Goal: Information Seeking & Learning: Check status

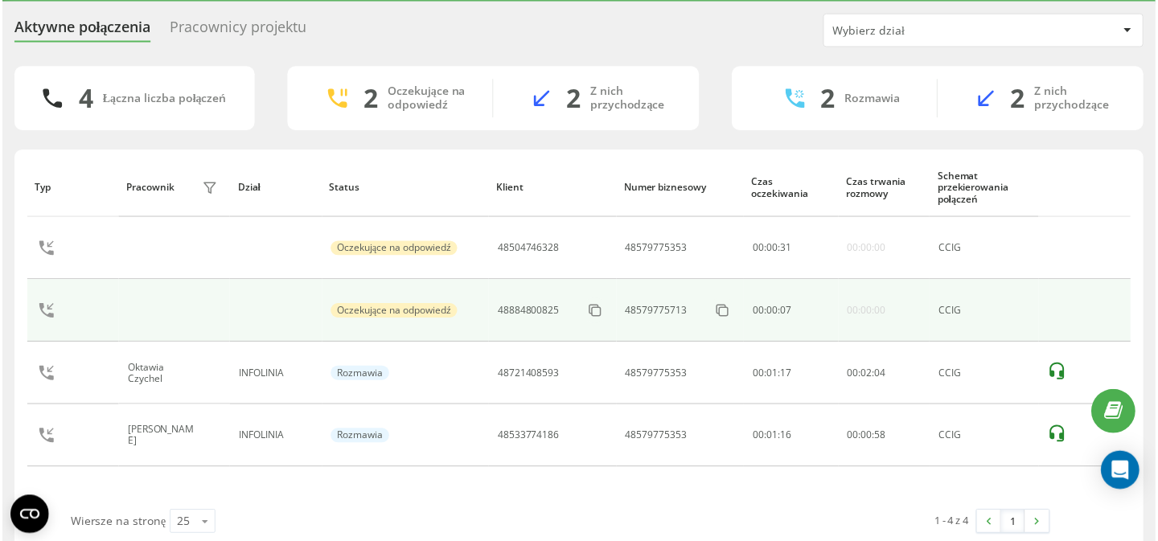
scroll to position [39, 0]
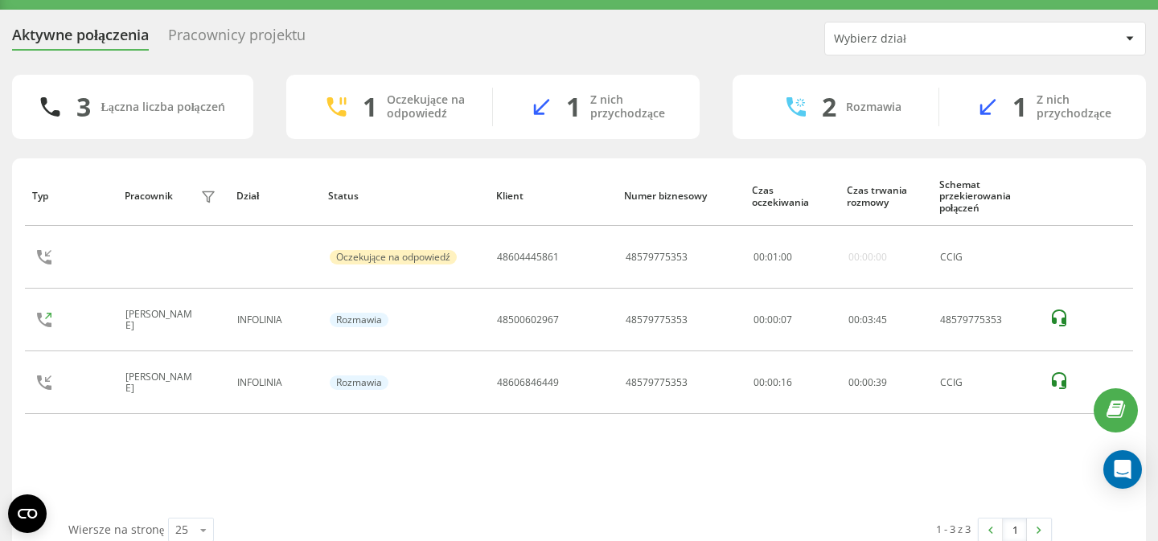
click at [283, 39] on div "Pracownicy projektu" at bounding box center [237, 39] width 138 height 25
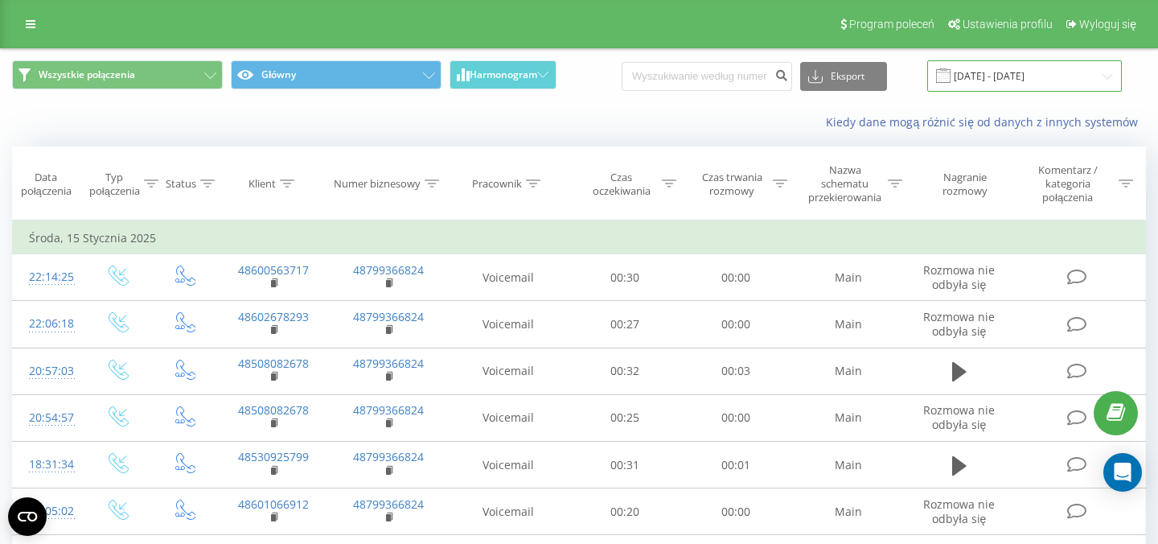
click at [1000, 75] on input "15.12.2024 - 15.01.2025" at bounding box center [1024, 75] width 195 height 31
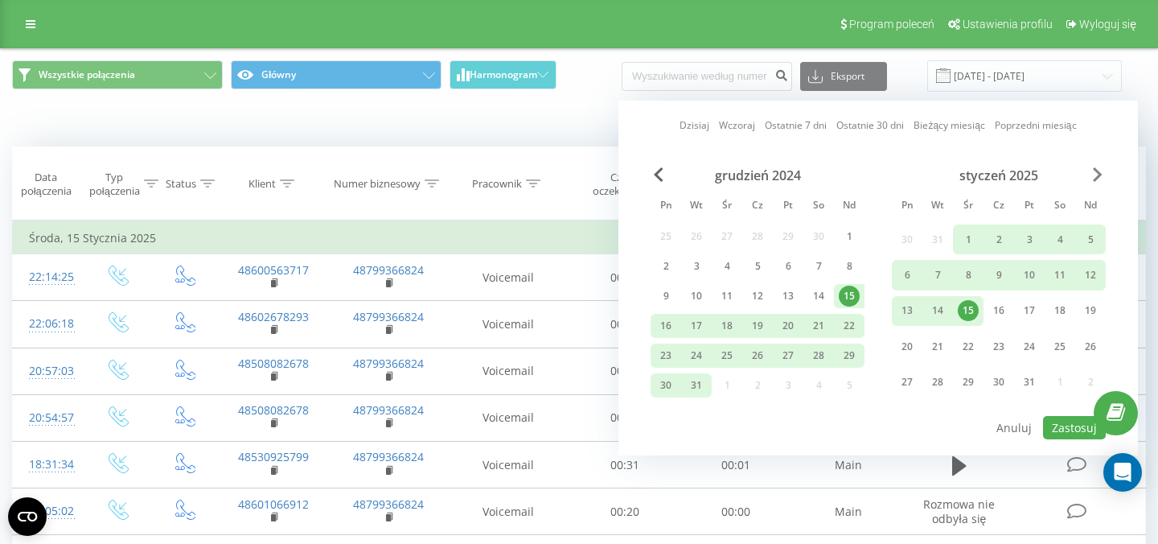
click at [1094, 174] on span "Next Month" at bounding box center [1098, 174] width 10 height 14
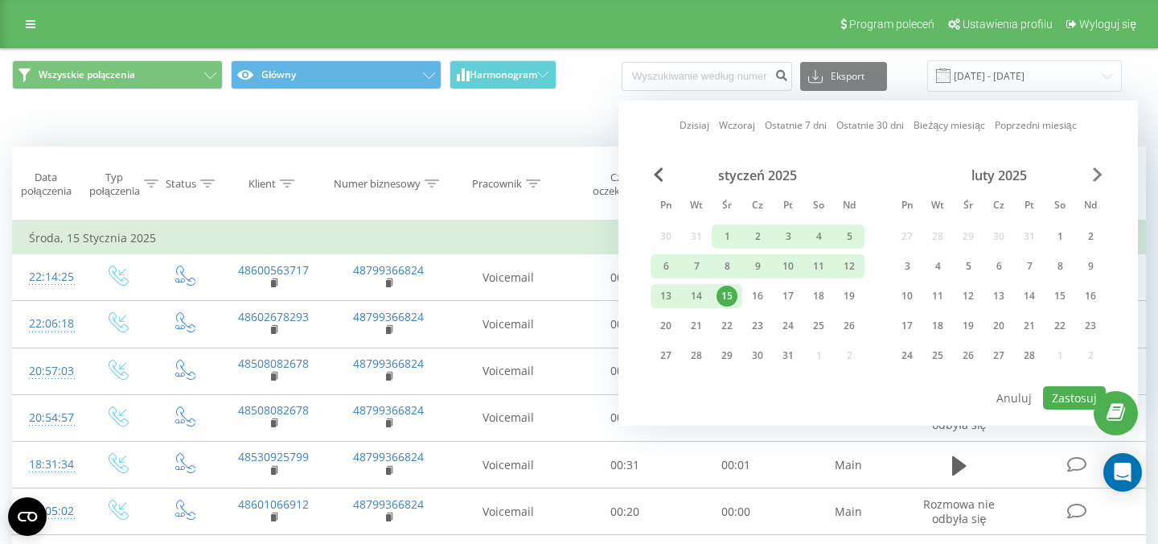
click at [1094, 174] on span "Next Month" at bounding box center [1098, 174] width 10 height 14
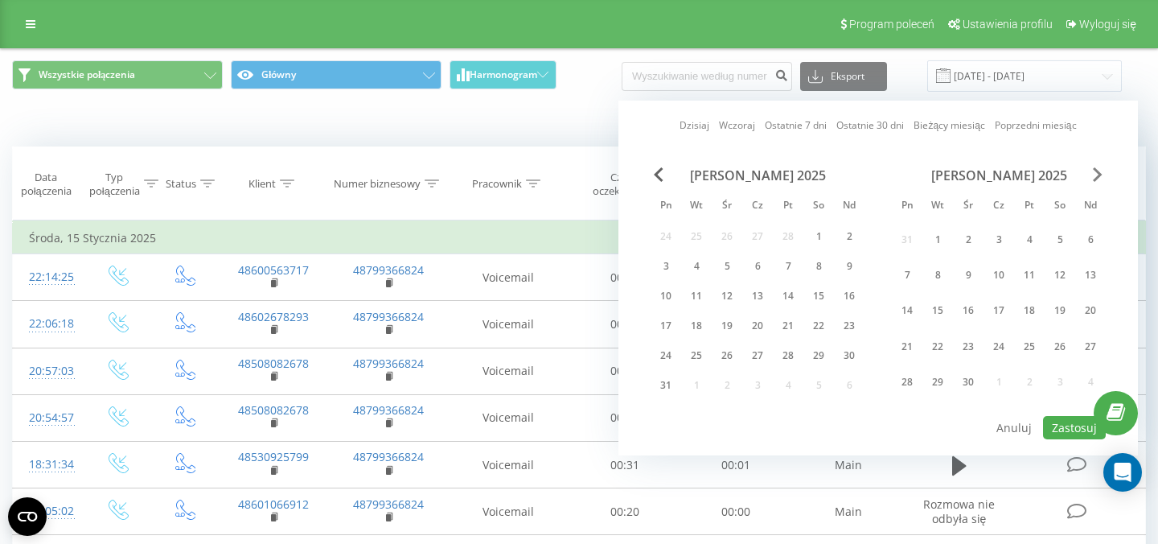
click at [1094, 174] on span "Next Month" at bounding box center [1098, 174] width 10 height 14
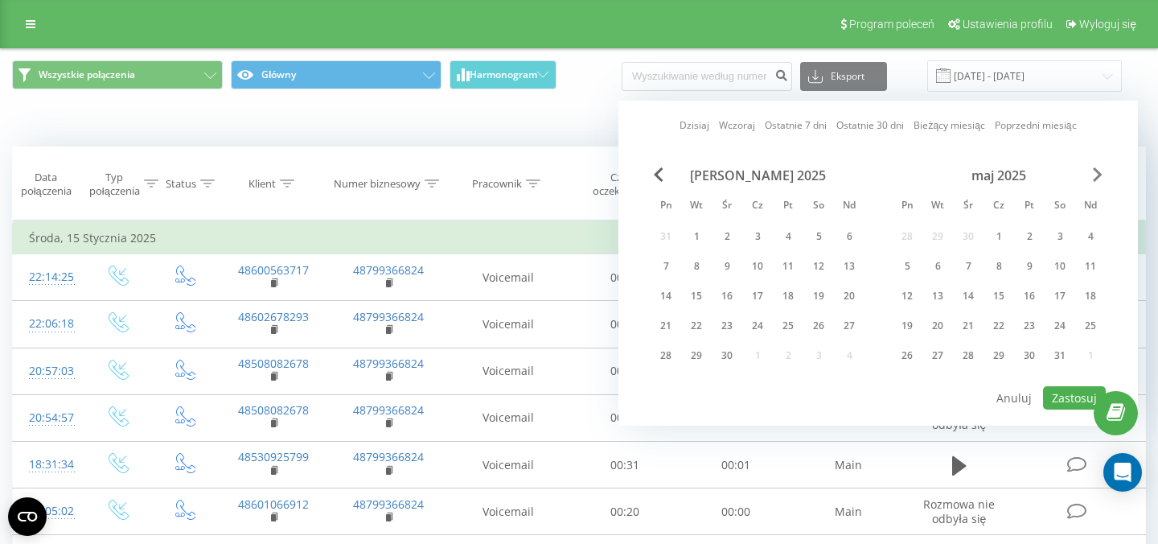
click at [1094, 174] on span "Next Month" at bounding box center [1098, 174] width 10 height 14
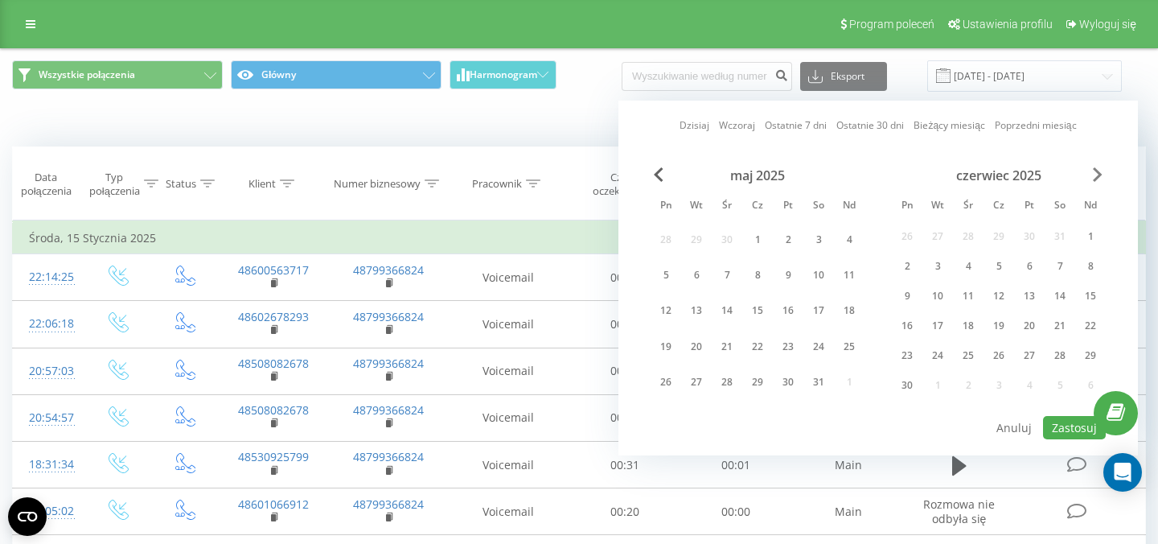
click at [1094, 174] on span "Next Month" at bounding box center [1098, 174] width 10 height 14
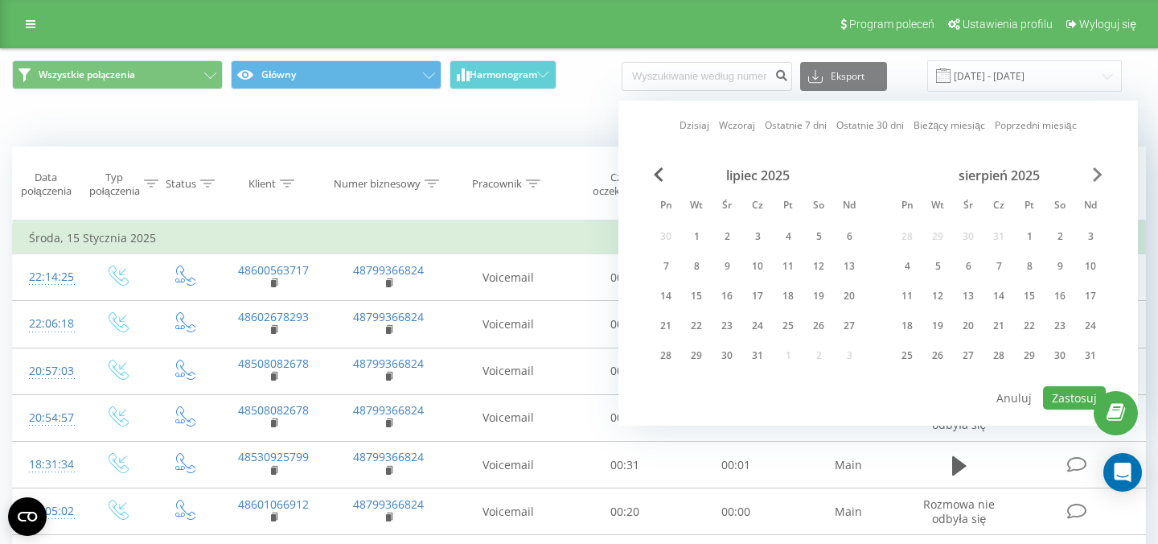
click at [1094, 174] on span "Next Month" at bounding box center [1098, 174] width 10 height 14
click at [1030, 297] on div "19" at bounding box center [1029, 295] width 21 height 21
click at [1070, 396] on button "Zastosuj" at bounding box center [1074, 397] width 63 height 23
type input "19.09.2025 - 19.09.2025"
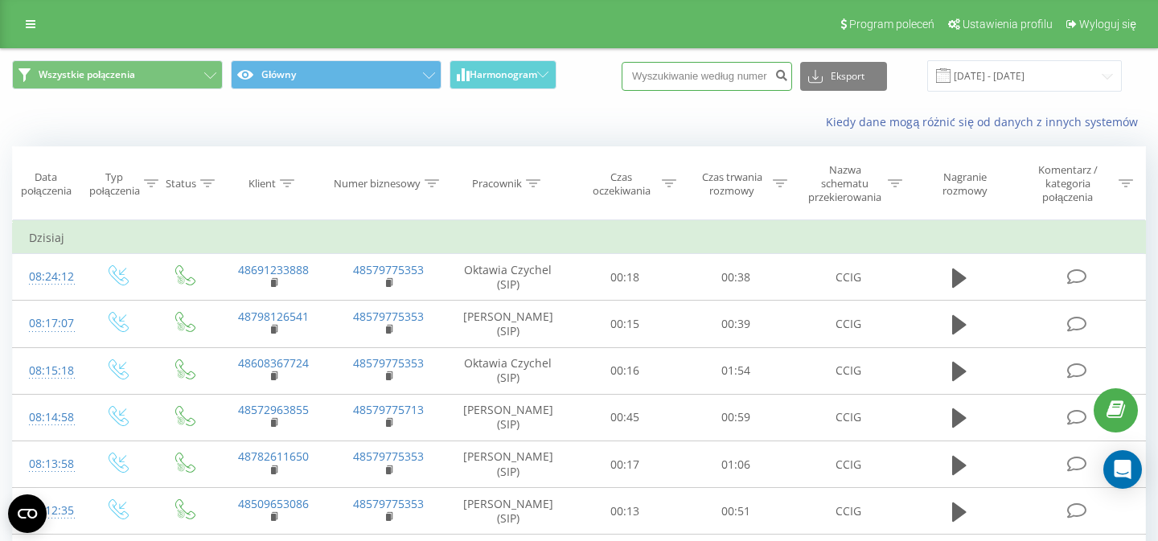
click at [746, 80] on input at bounding box center [707, 76] width 170 height 29
paste input "531583965"
type input "531583965"
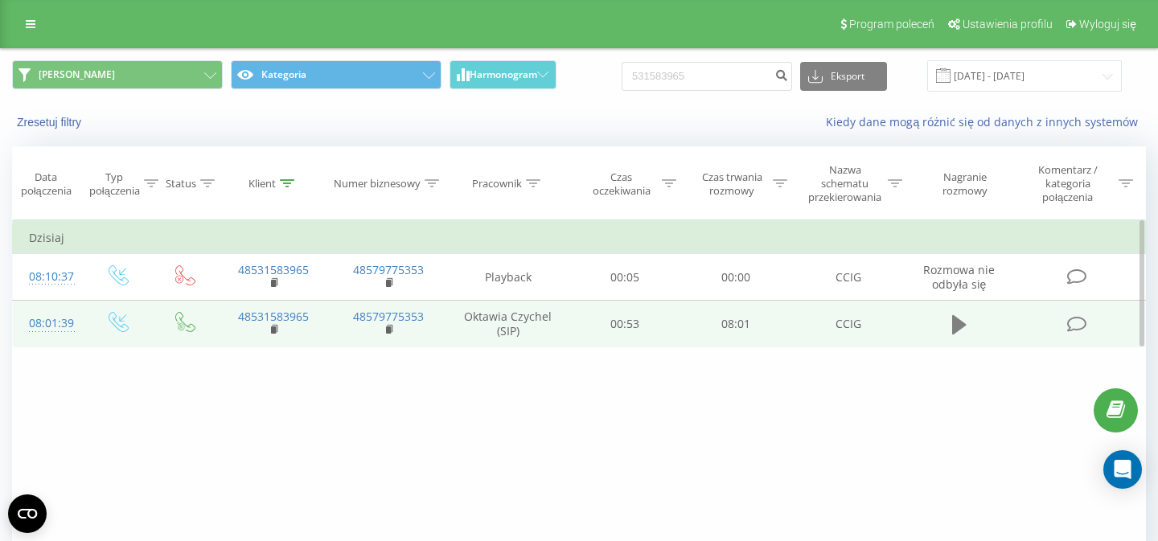
click at [964, 333] on icon at bounding box center [959, 325] width 14 height 23
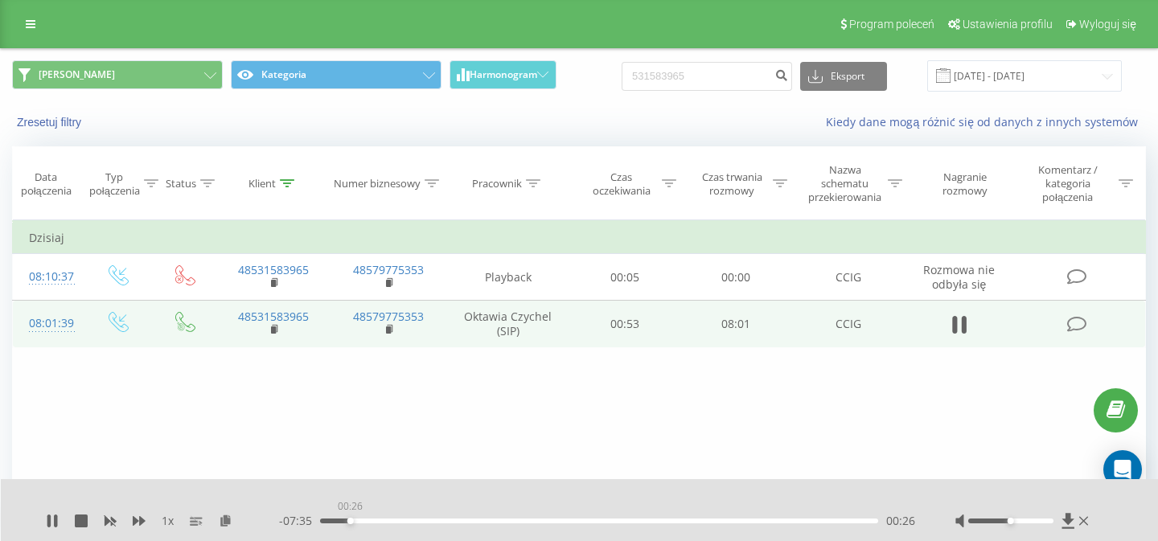
click at [350, 523] on div "00:26" at bounding box center [599, 521] width 558 height 5
click at [380, 522] on div "00:26" at bounding box center [599, 521] width 558 height 5
click at [422, 523] on div "01:28" at bounding box center [599, 521] width 558 height 5
click at [456, 524] on div "- 06:32 01:29 01:29" at bounding box center [597, 521] width 636 height 16
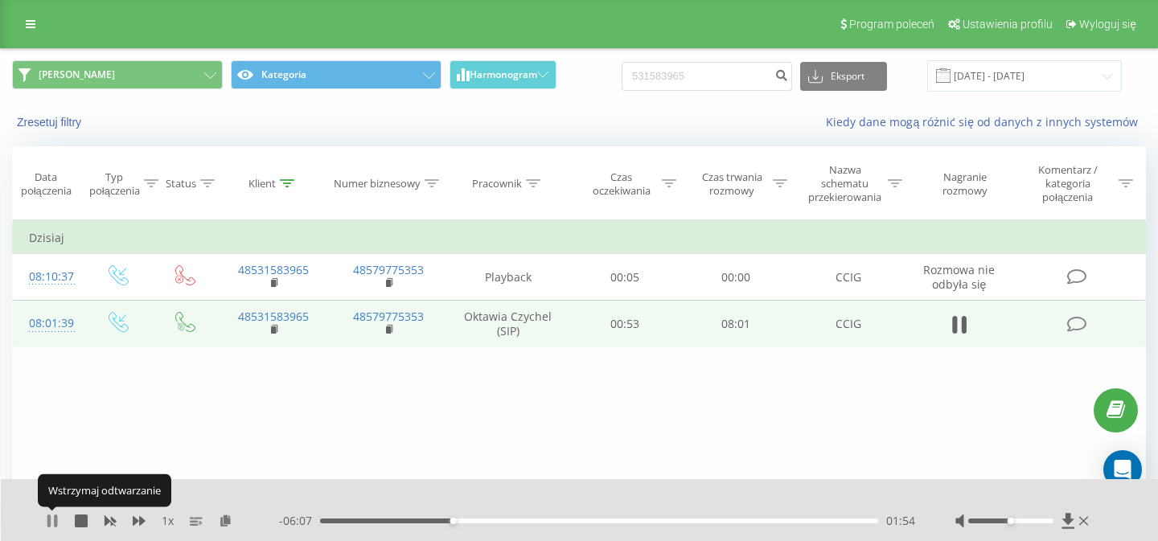
click at [53, 518] on icon at bounding box center [52, 521] width 13 height 13
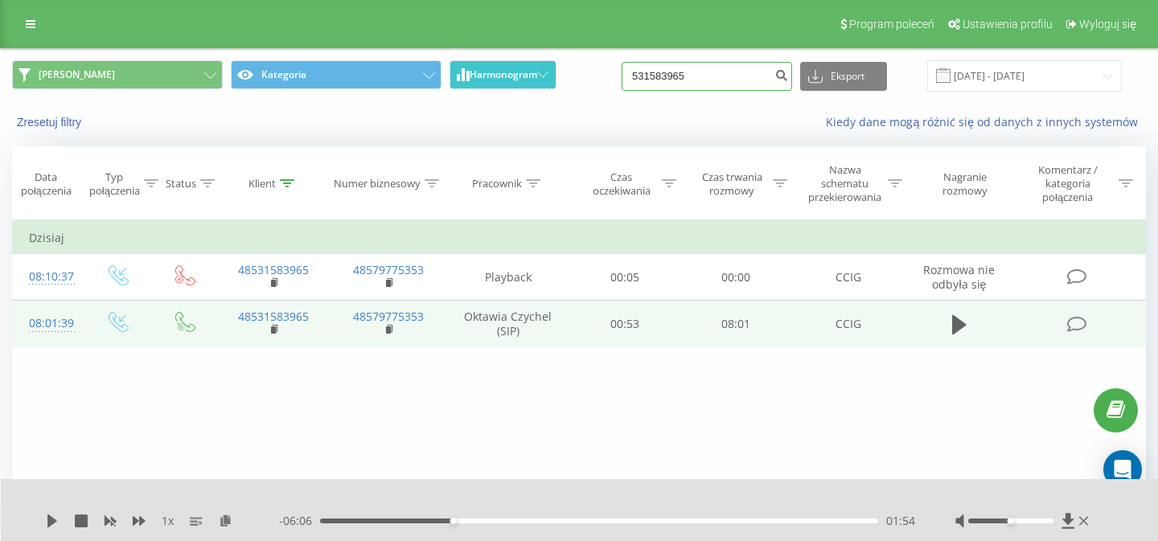
drag, startPoint x: 715, startPoint y: 79, endPoint x: 545, endPoint y: 79, distance: 169.7
click at [622, 78] on input "531583965" at bounding box center [707, 76] width 170 height 29
paste input "603380431"
type input "603380431"
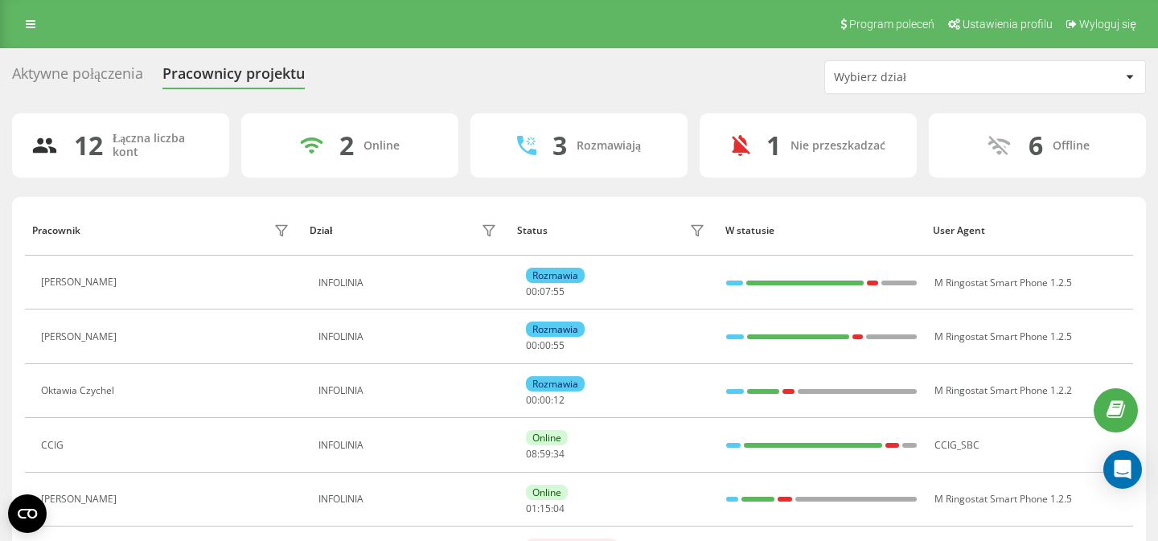
click at [66, 79] on div "Aktywne połączenia" at bounding box center [77, 77] width 131 height 25
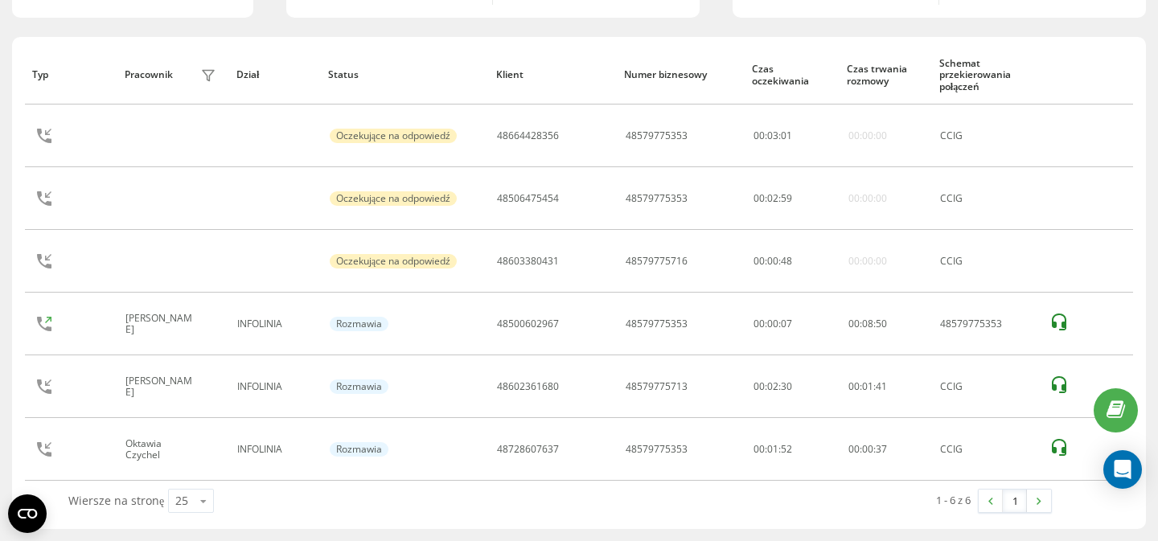
scroll to position [113, 0]
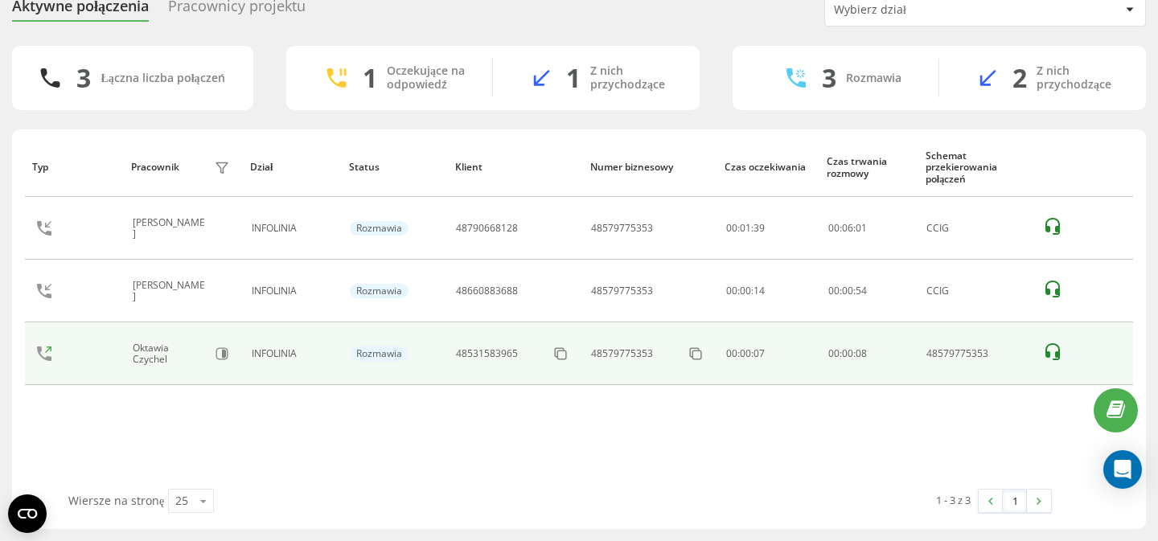
click at [1064, 322] on td at bounding box center [1083, 353] width 99 height 63
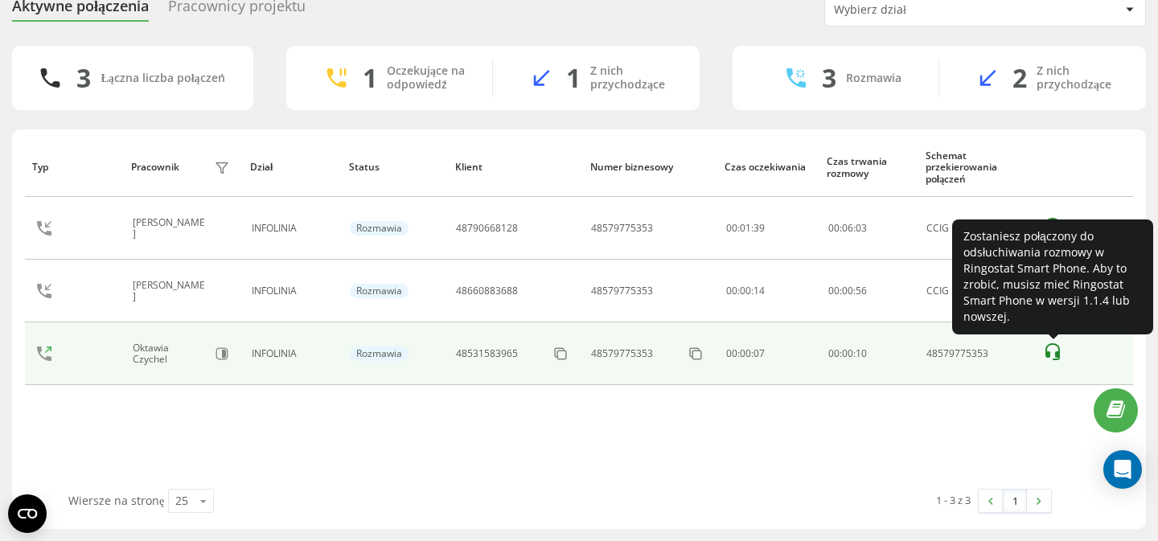
click at [1054, 343] on icon at bounding box center [1052, 352] width 19 height 19
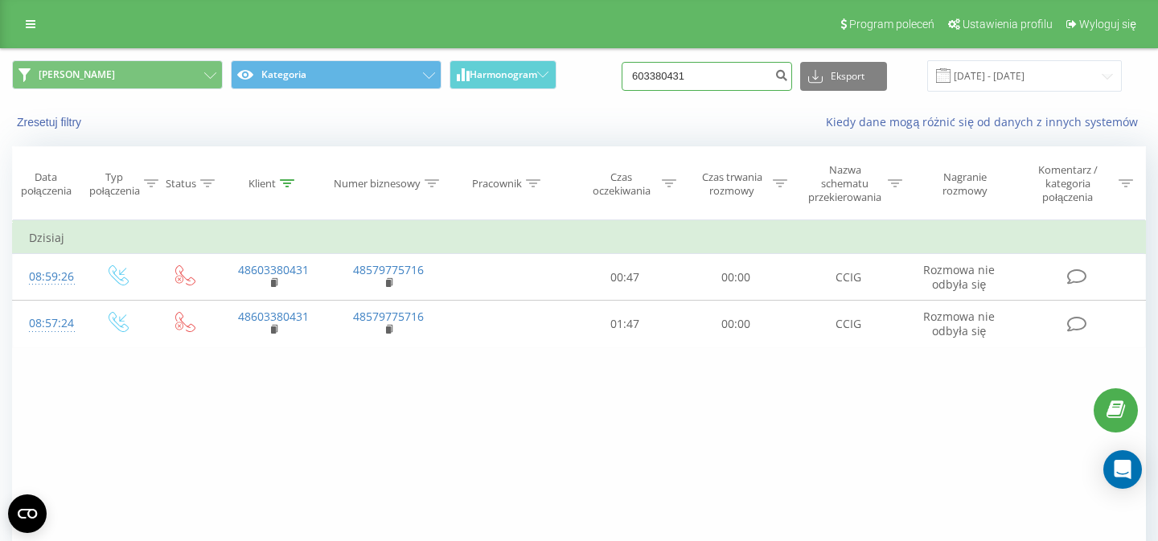
drag, startPoint x: 717, startPoint y: 81, endPoint x: 570, endPoint y: 83, distance: 147.2
click at [622, 81] on input "603380431" at bounding box center [707, 76] width 170 height 29
paste input "571042654"
type input "571042654"
drag, startPoint x: 728, startPoint y: 72, endPoint x: 566, endPoint y: 68, distance: 161.7
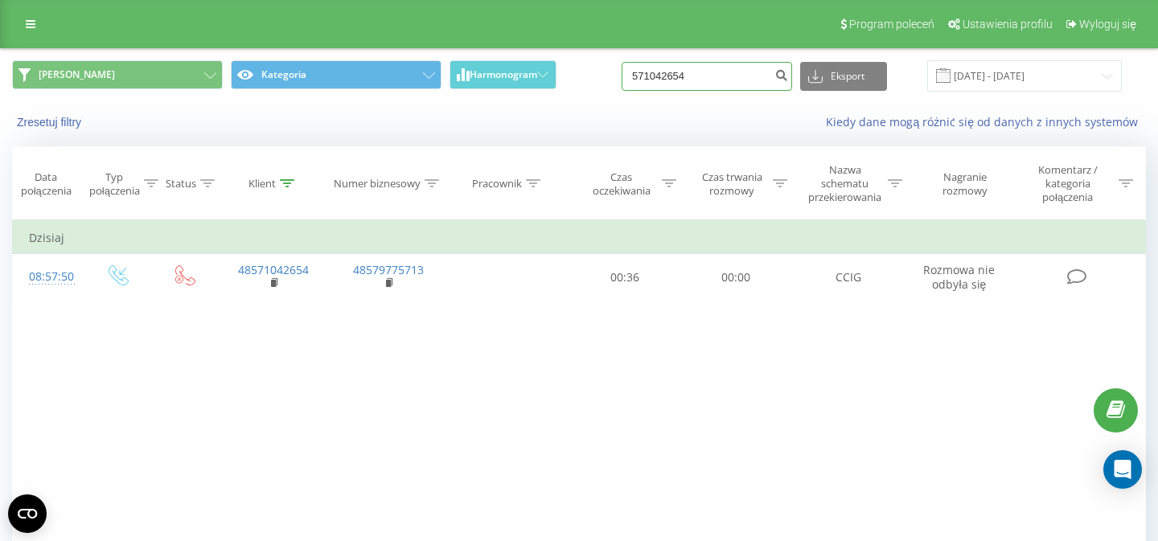
click at [622, 72] on input "571042654" at bounding box center [707, 76] width 170 height 29
click at [40, 128] on button "Zresetuj filtry" at bounding box center [50, 122] width 77 height 14
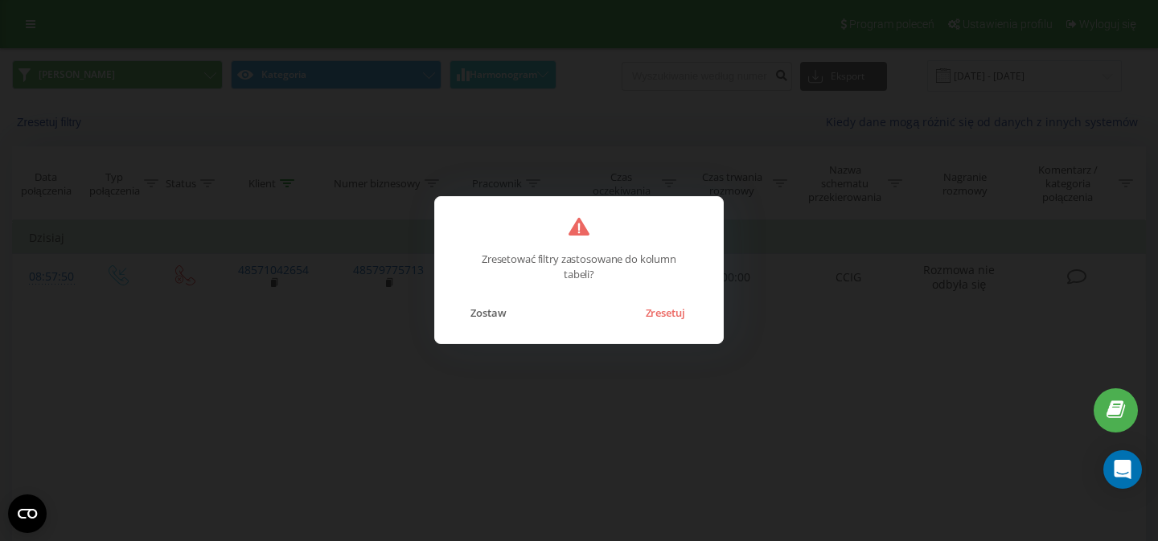
click at [663, 309] on button "Zresetuj" at bounding box center [664, 312] width 55 height 21
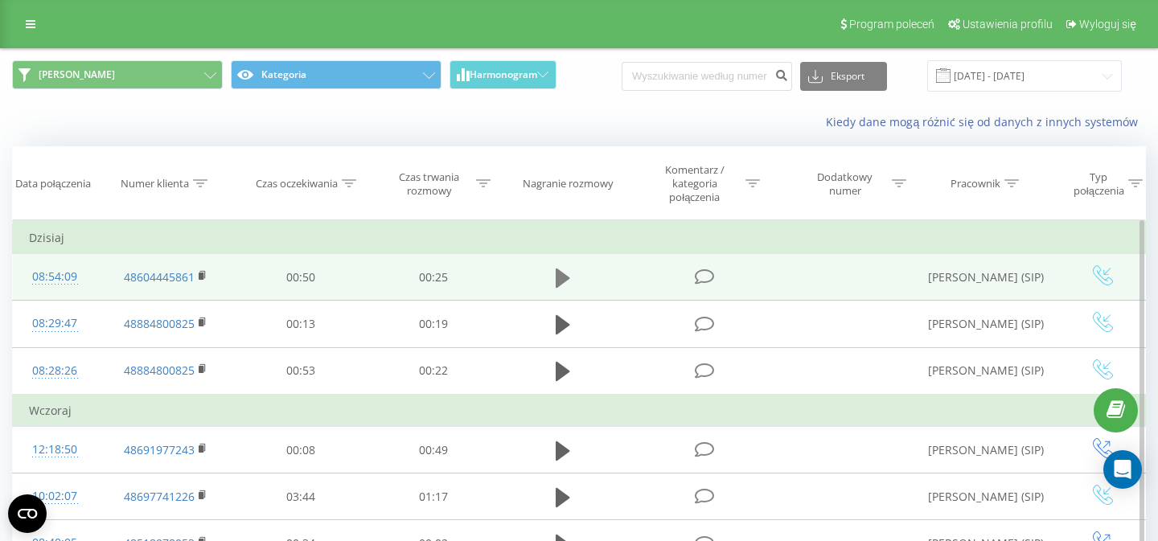
click at [558, 275] on icon at bounding box center [563, 278] width 14 height 19
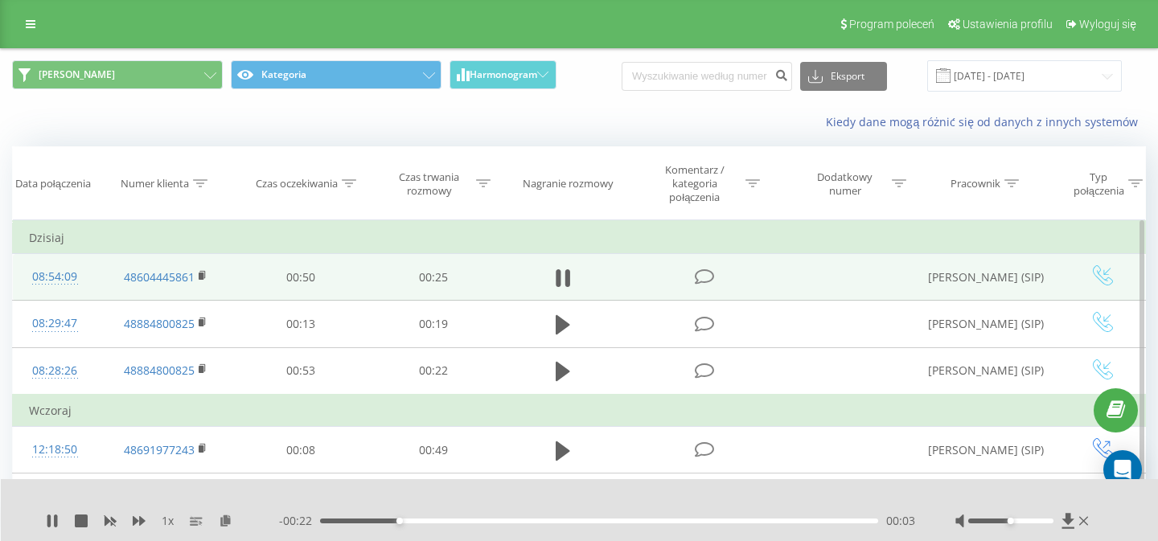
click at [1027, 521] on div at bounding box center [1010, 521] width 84 height 5
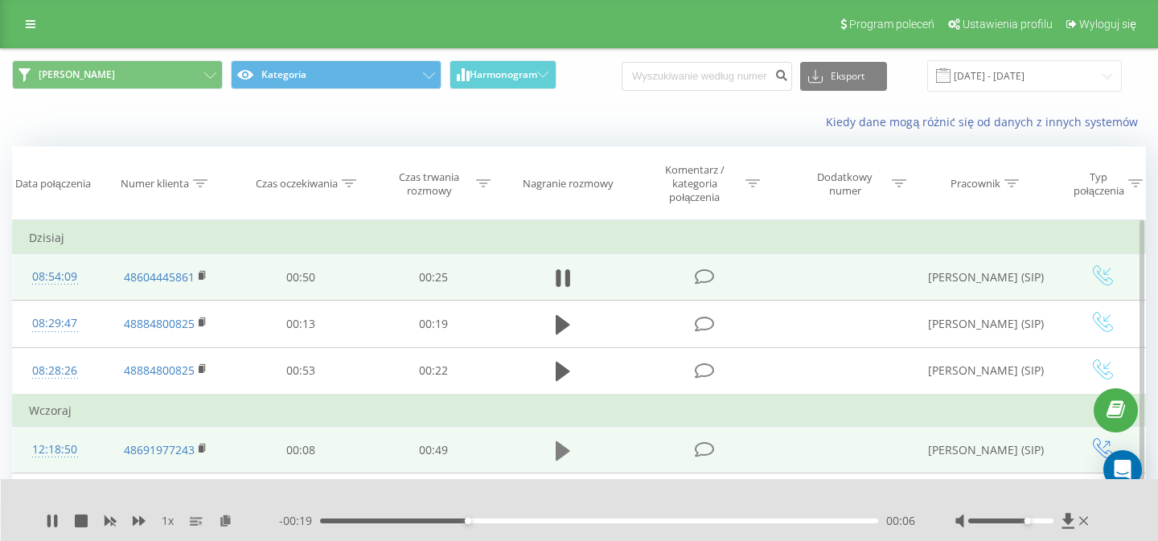
click at [560, 454] on icon at bounding box center [563, 450] width 14 height 19
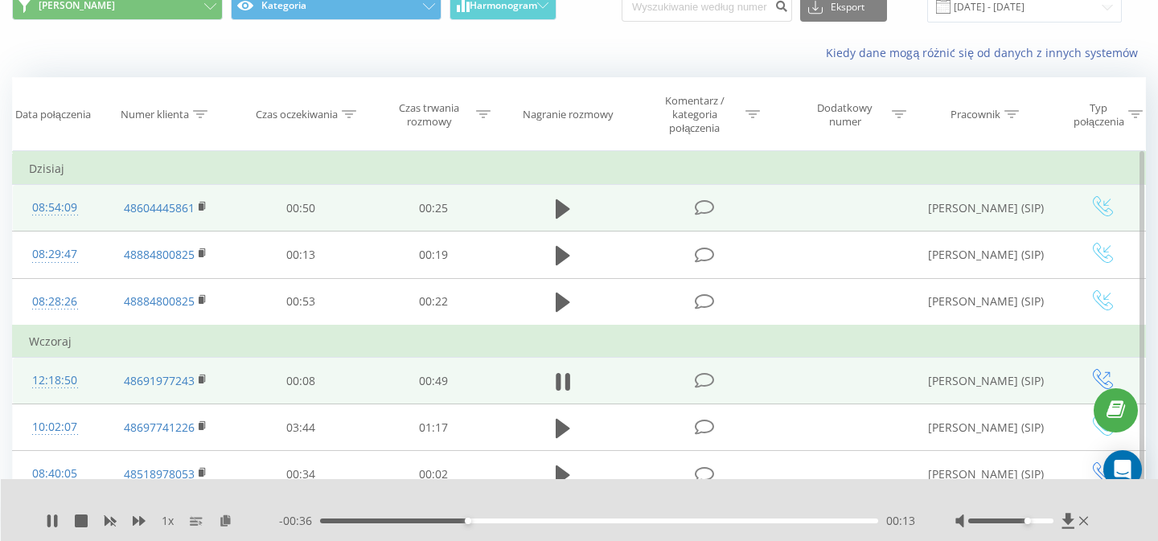
scroll to position [72, 0]
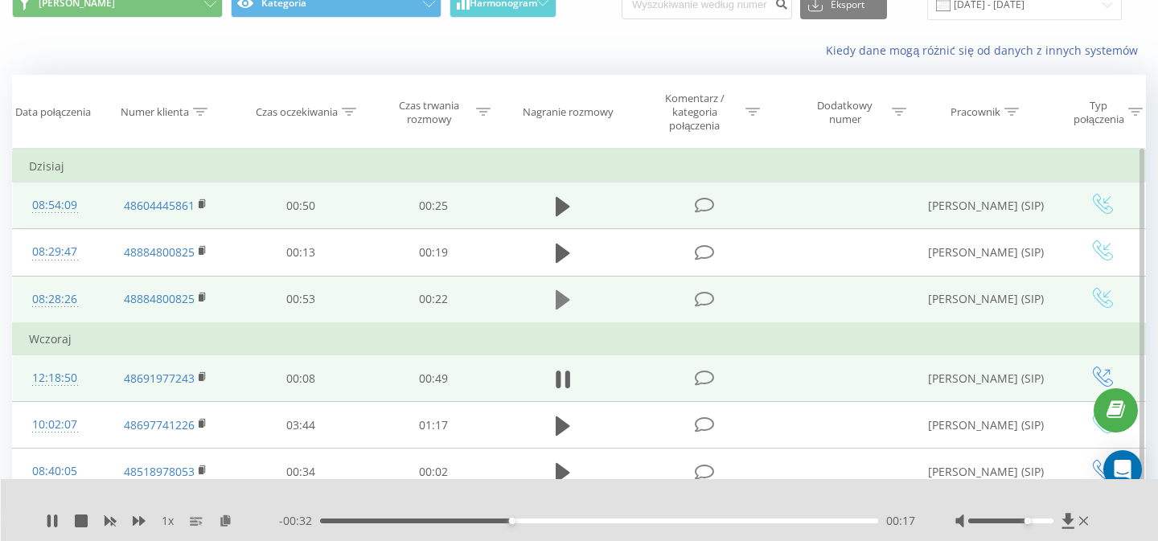
click at [560, 305] on icon at bounding box center [563, 299] width 14 height 19
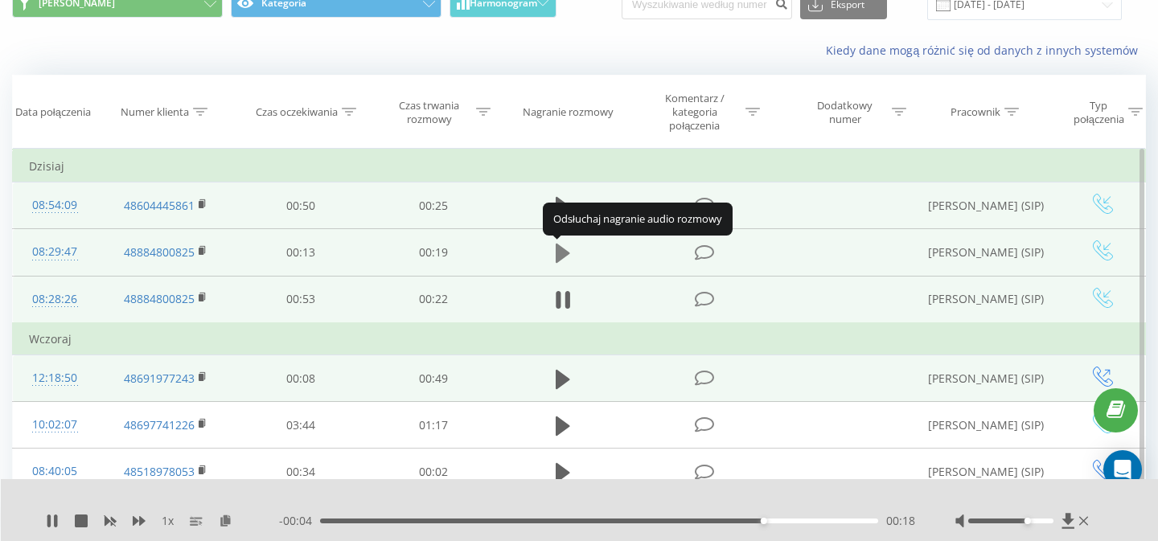
click at [560, 257] on icon at bounding box center [563, 253] width 14 height 19
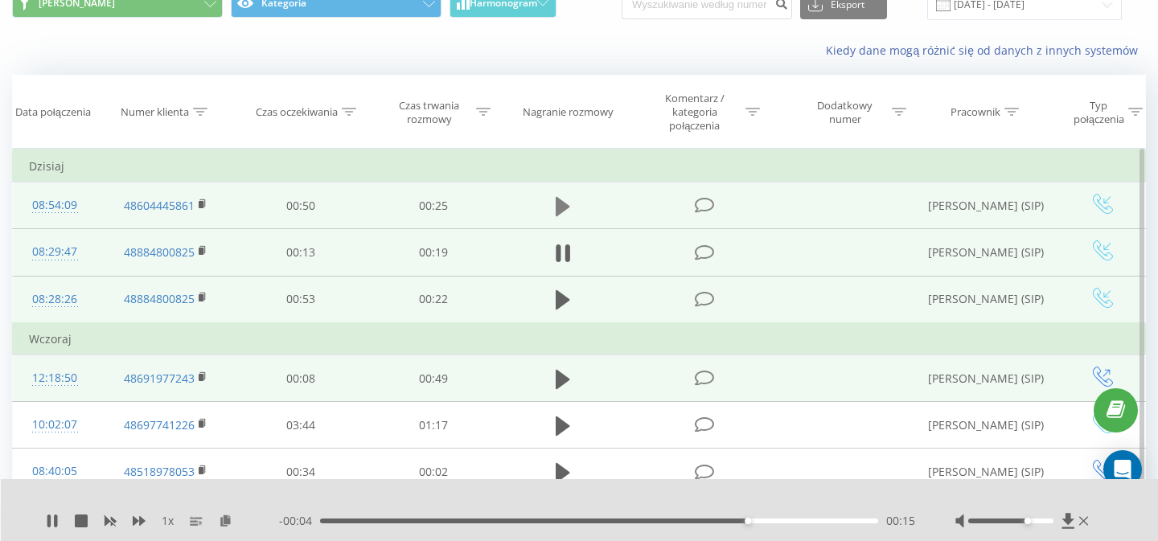
click at [560, 207] on icon at bounding box center [563, 206] width 14 height 19
click at [560, 207] on icon at bounding box center [558, 207] width 5 height 18
click at [683, 14] on input at bounding box center [707, 4] width 170 height 29
paste input "531583965"
type input "531583965"
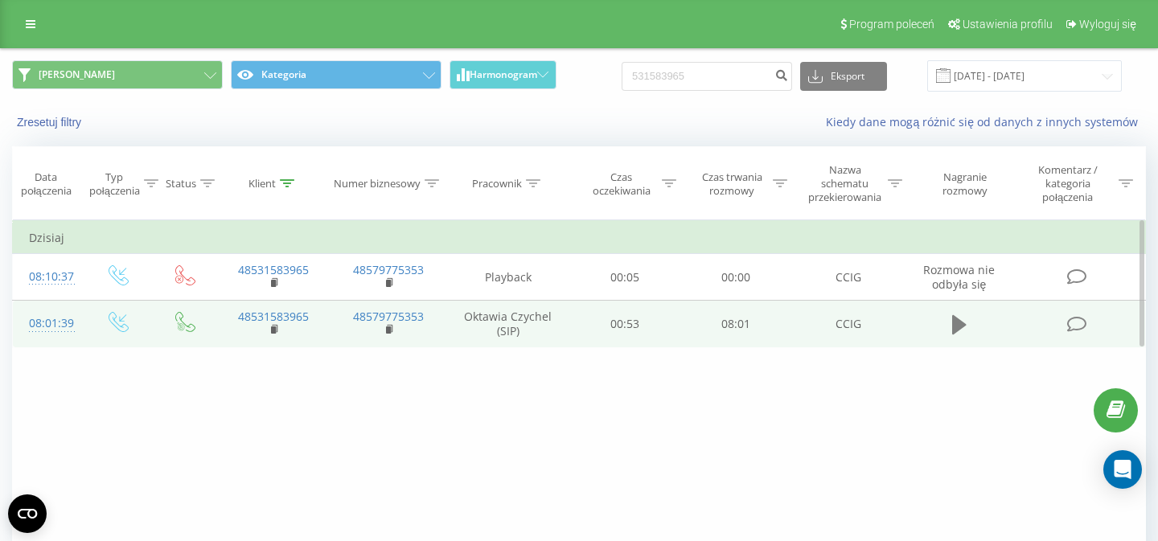
click at [956, 329] on icon at bounding box center [959, 324] width 14 height 19
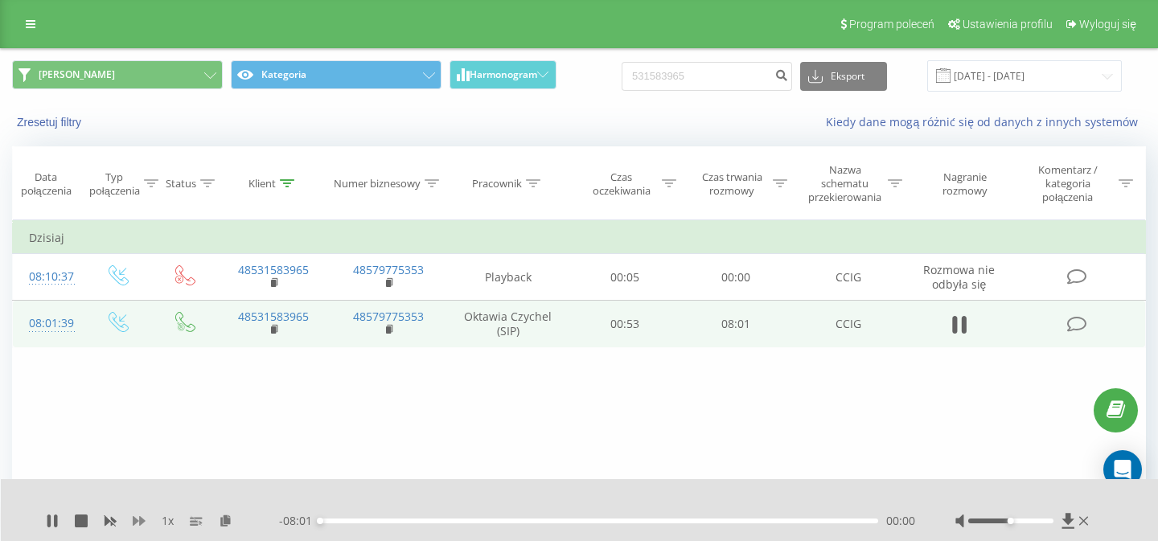
click at [138, 520] on icon at bounding box center [139, 521] width 13 height 10
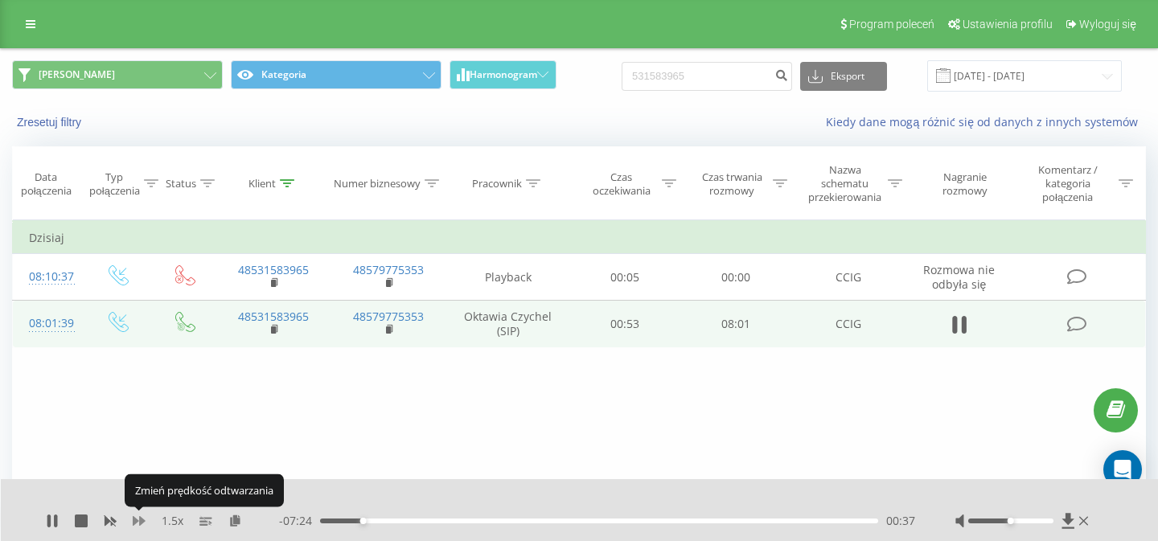
click at [138, 520] on icon at bounding box center [139, 521] width 13 height 10
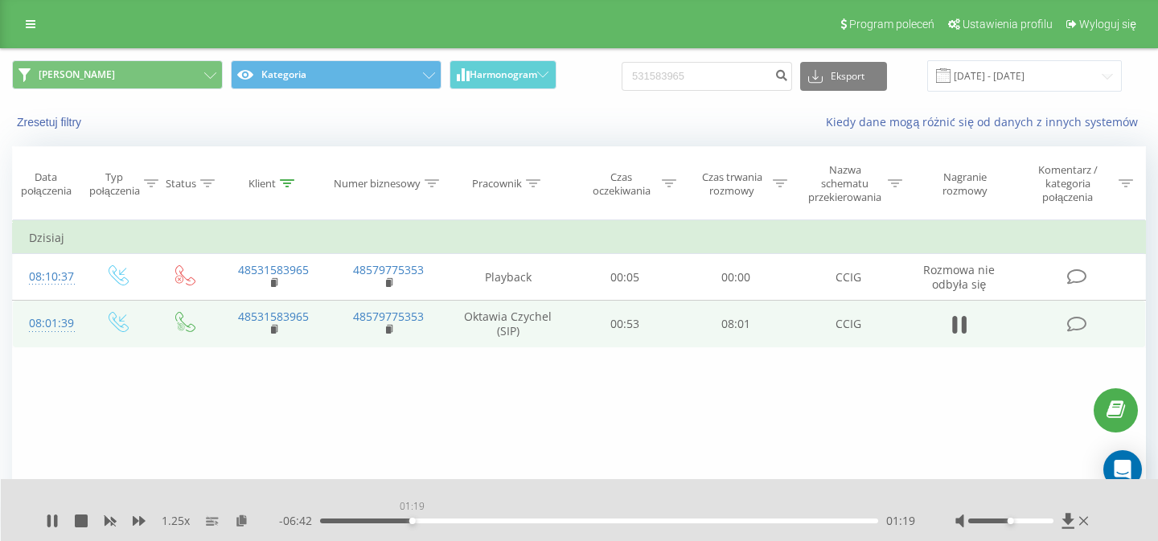
click at [412, 520] on div "01:19" at bounding box center [599, 521] width 558 height 5
click at [439, 522] on div "01:25" at bounding box center [599, 521] width 558 height 5
click at [1030, 523] on div at bounding box center [1010, 521] width 84 height 5
click at [138, 515] on icon at bounding box center [139, 521] width 13 height 13
click at [558, 519] on div "03:16" at bounding box center [599, 521] width 558 height 5
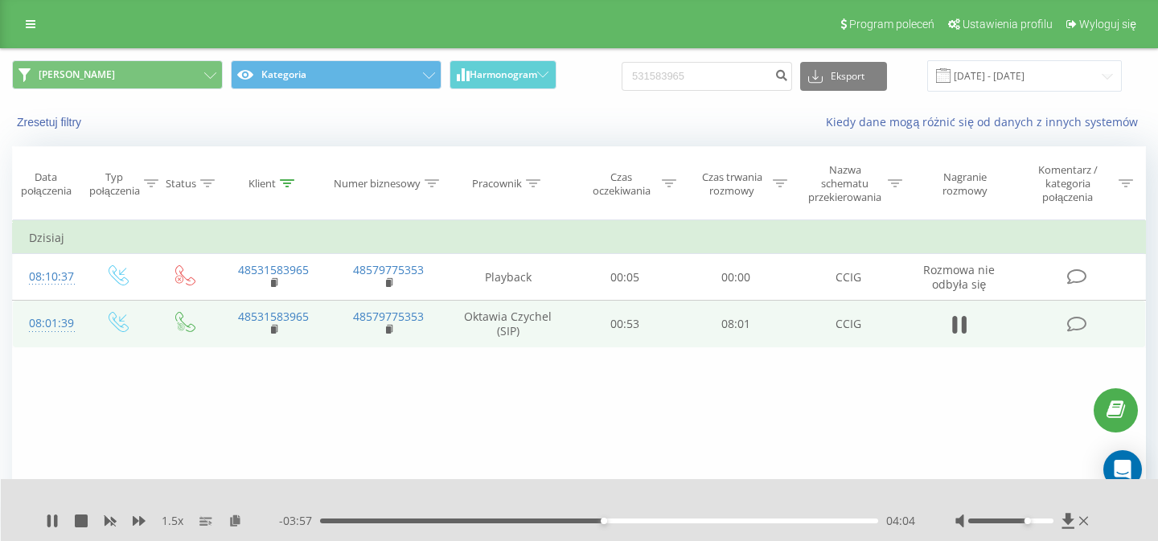
click at [616, 520] on div "04:04" at bounding box center [599, 521] width 558 height 5
click at [631, 521] on div "04:16" at bounding box center [599, 521] width 558 height 5
click at [705, 520] on div "05:25" at bounding box center [599, 521] width 558 height 5
click at [703, 521] on div "05:30" at bounding box center [599, 521] width 558 height 5
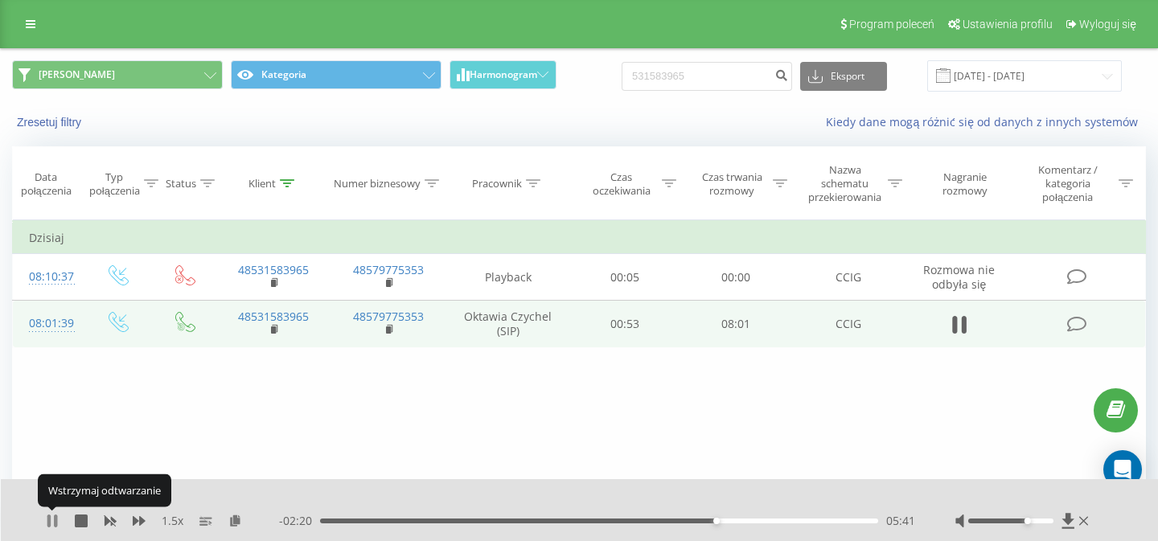
click at [55, 520] on icon at bounding box center [55, 521] width 3 height 13
click at [55, 520] on icon at bounding box center [52, 521] width 10 height 13
click at [733, 519] on div "05:55" at bounding box center [599, 521] width 558 height 5
click at [52, 519] on icon at bounding box center [52, 521] width 13 height 13
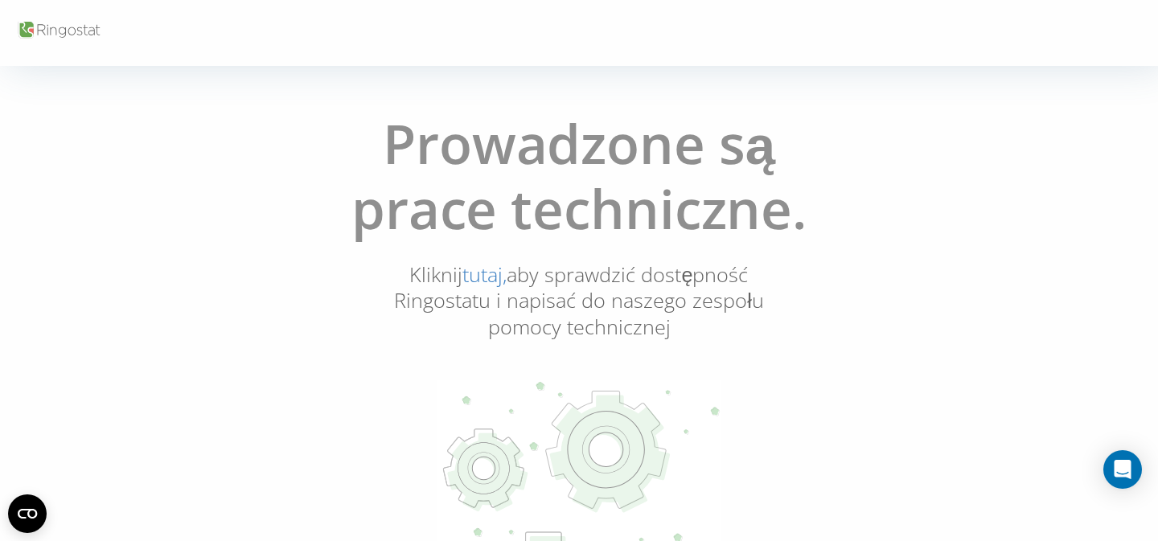
scroll to position [113, 0]
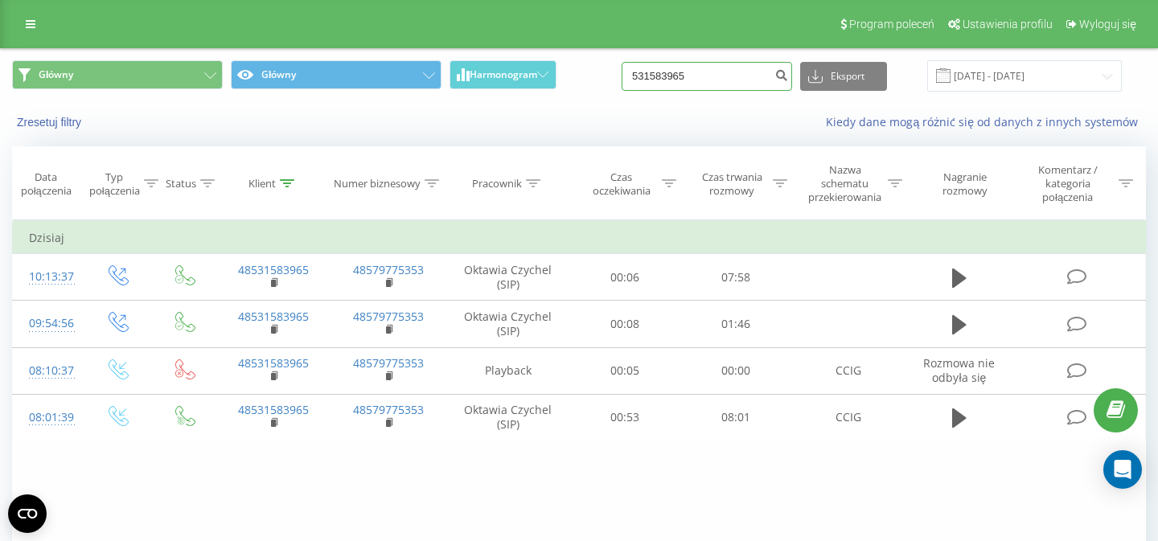
drag, startPoint x: 715, startPoint y: 83, endPoint x: 573, endPoint y: 74, distance: 142.6
click at [622, 74] on input "531583965" at bounding box center [707, 76] width 170 height 29
paste input "661 171 663"
type input "661 171 663"
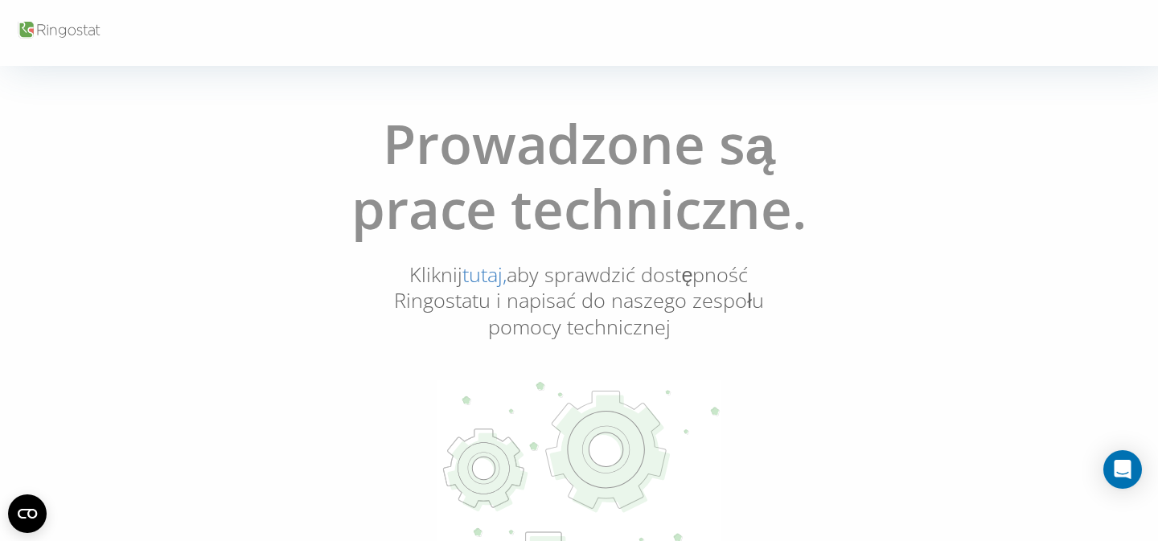
scroll to position [113, 0]
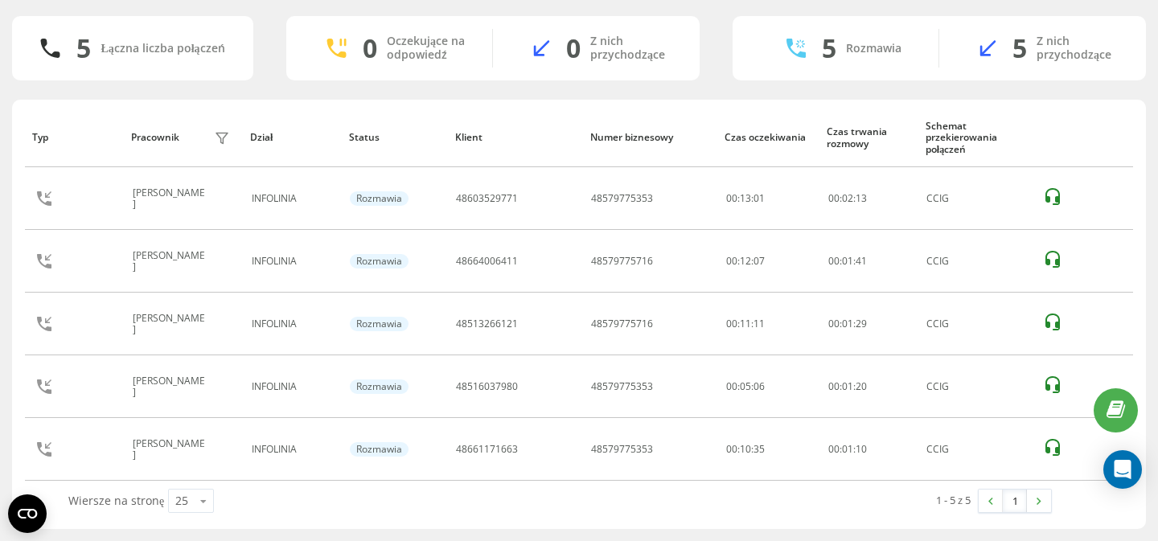
scroll to position [113, 0]
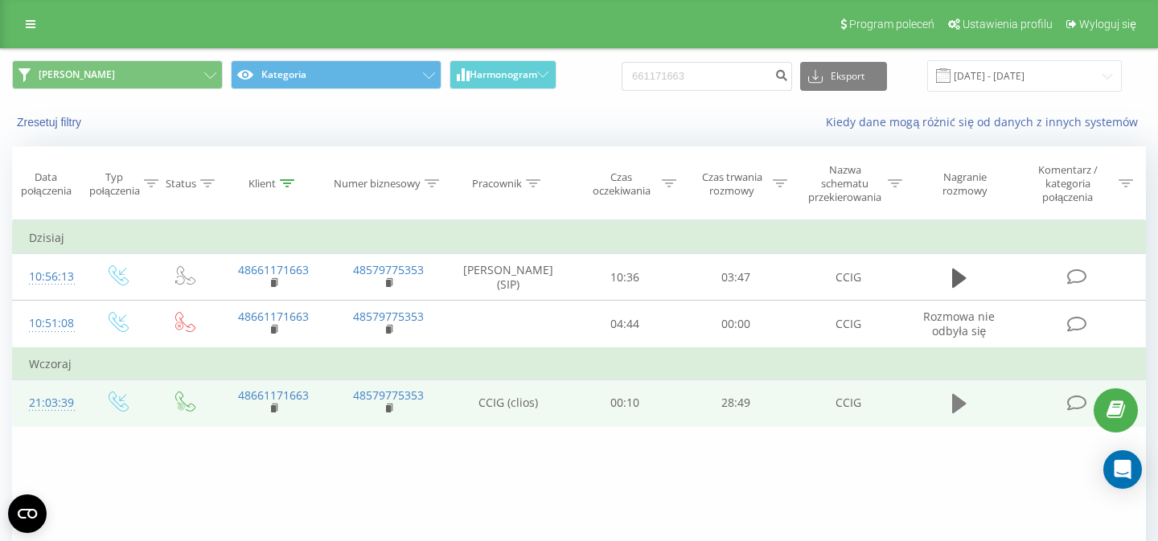
click at [958, 413] on icon at bounding box center [959, 403] width 14 height 19
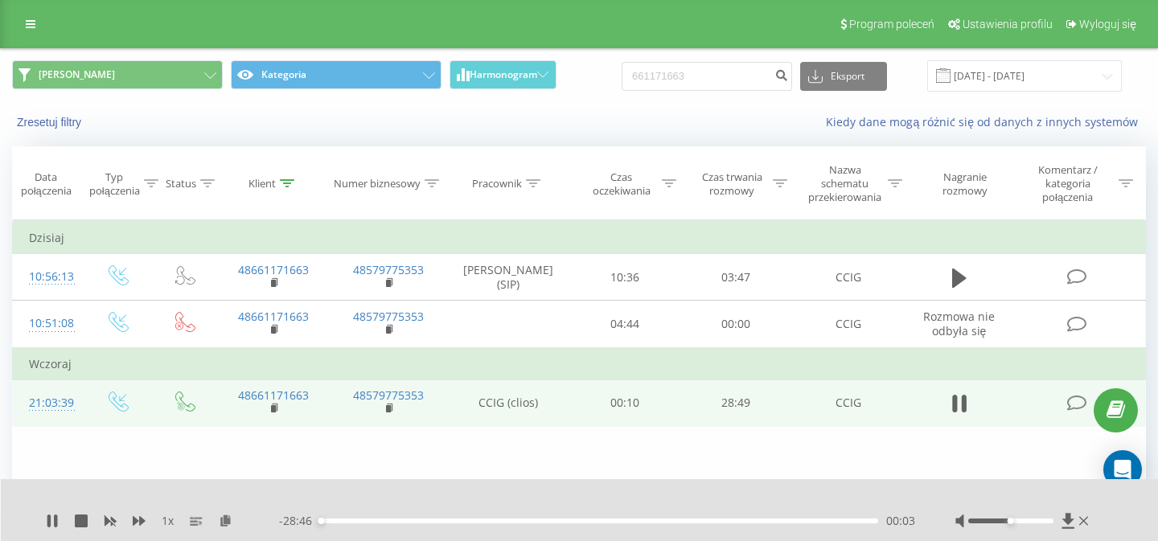
click at [367, 520] on div "00:03" at bounding box center [599, 521] width 558 height 5
click at [420, 519] on div "05:10" at bounding box center [599, 521] width 558 height 5
click at [1052, 522] on div at bounding box center [1010, 521] width 84 height 5
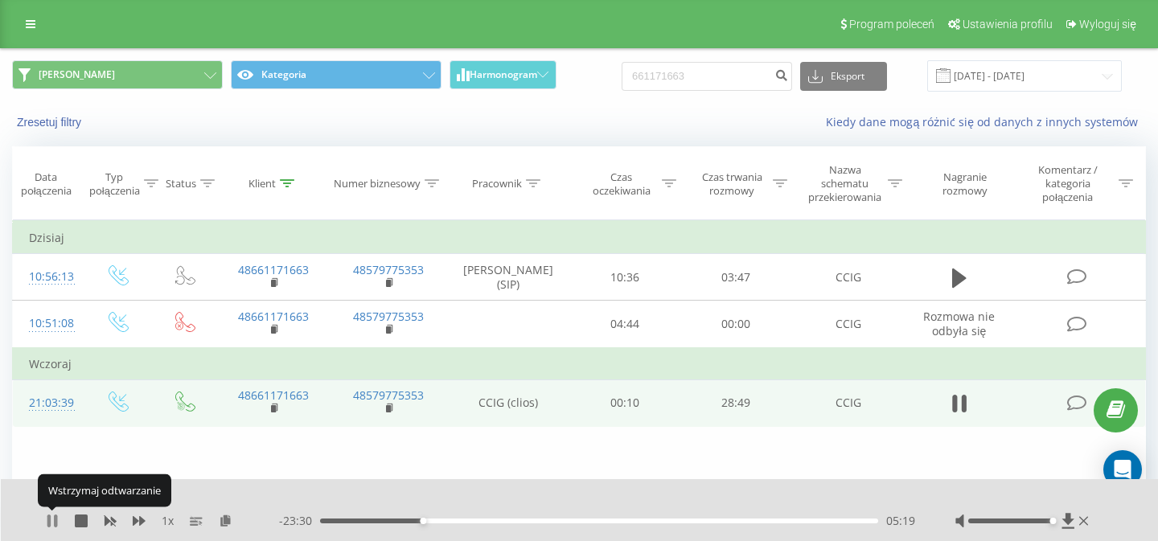
click at [52, 519] on icon at bounding box center [52, 521] width 13 height 13
click at [55, 515] on icon at bounding box center [52, 521] width 13 height 13
click at [135, 519] on icon at bounding box center [139, 521] width 13 height 10
click at [55, 515] on icon at bounding box center [55, 521] width 3 height 13
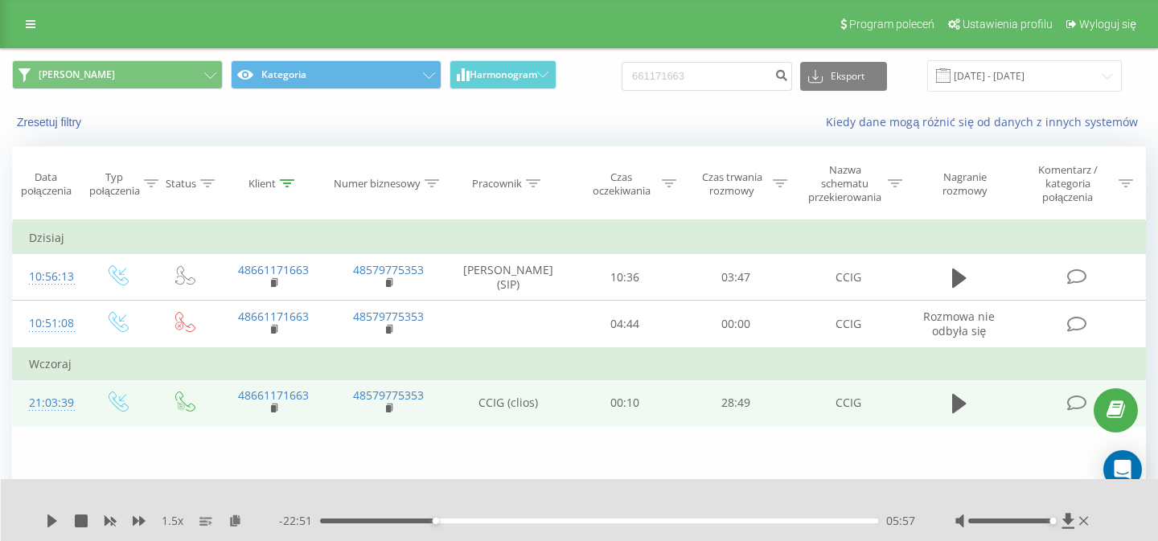
click at [55, 515] on icon at bounding box center [52, 521] width 13 height 13
click at [55, 515] on icon at bounding box center [55, 521] width 3 height 13
click at [55, 515] on icon at bounding box center [52, 521] width 13 height 13
click at [490, 520] on div "08:46" at bounding box center [599, 521] width 558 height 5
click at [515, 520] on div "10:03" at bounding box center [599, 521] width 558 height 5
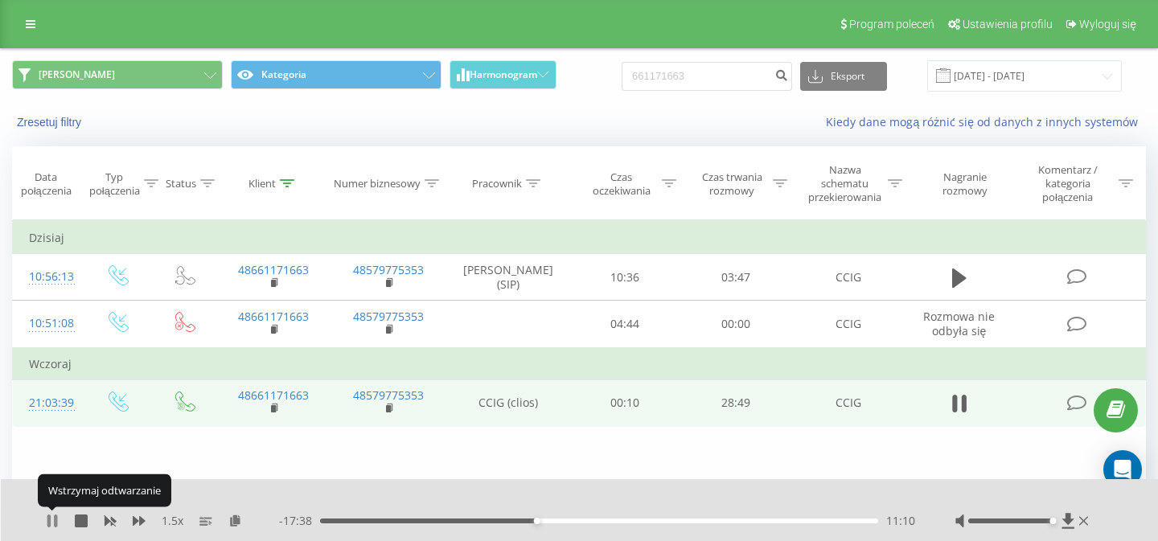
click at [52, 519] on icon at bounding box center [52, 521] width 13 height 13
click at [51, 521] on icon at bounding box center [52, 521] width 10 height 13
click at [612, 520] on div "14:33" at bounding box center [599, 521] width 558 height 5
click at [634, 519] on div "15:36" at bounding box center [599, 521] width 558 height 5
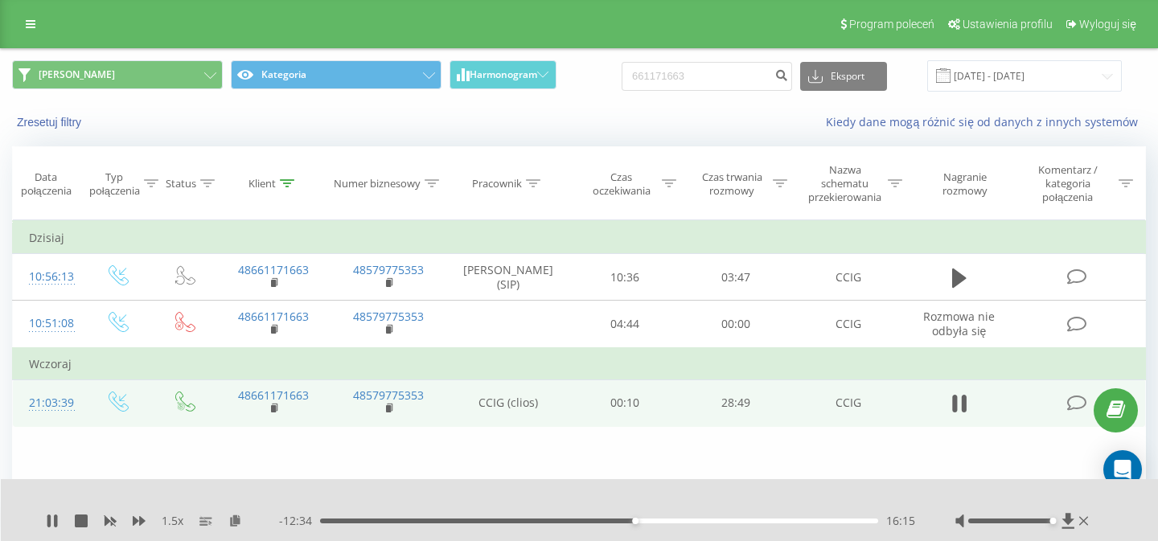
click at [650, 521] on div "16:15" at bounding box center [599, 521] width 558 height 5
click at [720, 523] on div "- 08:59 19:49 19:49" at bounding box center [597, 521] width 636 height 16
click at [720, 521] on div "19:51" at bounding box center [599, 521] width 558 height 5
click at [748, 520] on div "00:00" at bounding box center [599, 521] width 558 height 5
click at [776, 520] on div "00:00" at bounding box center [599, 521] width 558 height 5
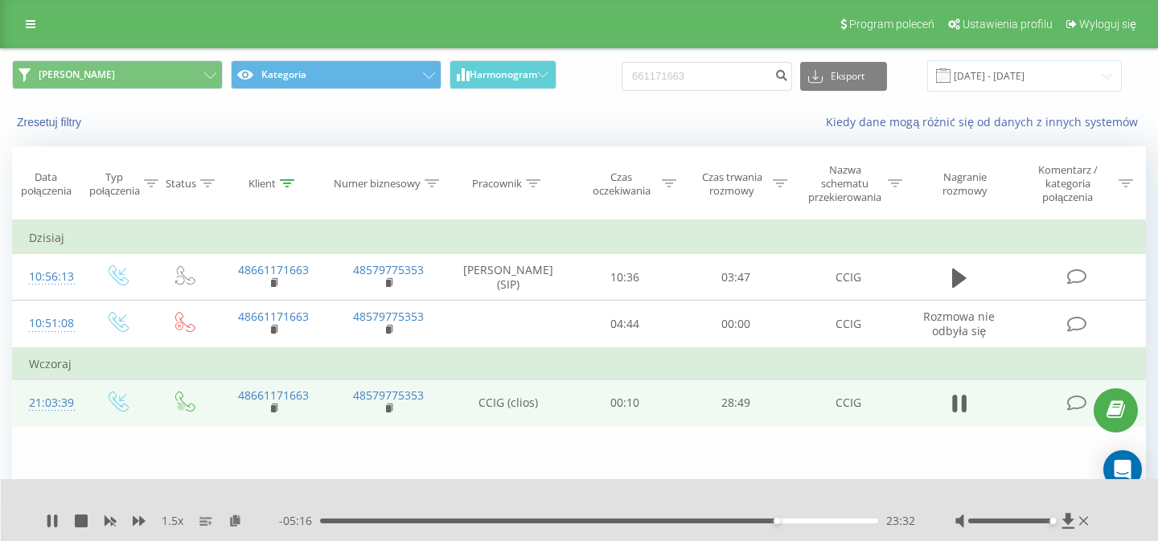
click at [815, 519] on div "23:32" at bounding box center [599, 521] width 558 height 5
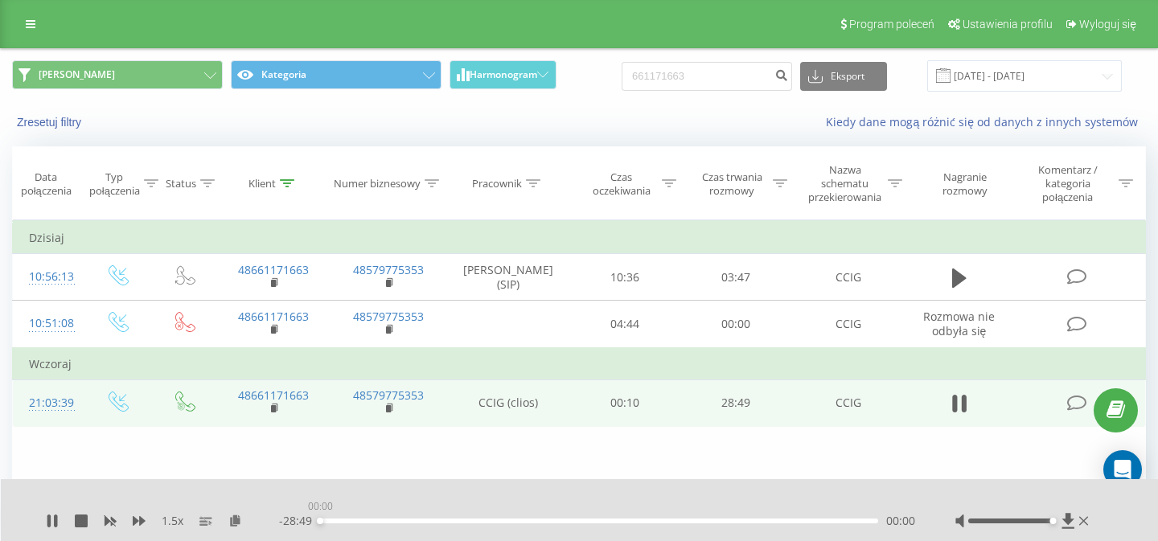
click at [838, 520] on div "00:00" at bounding box center [599, 521] width 558 height 5
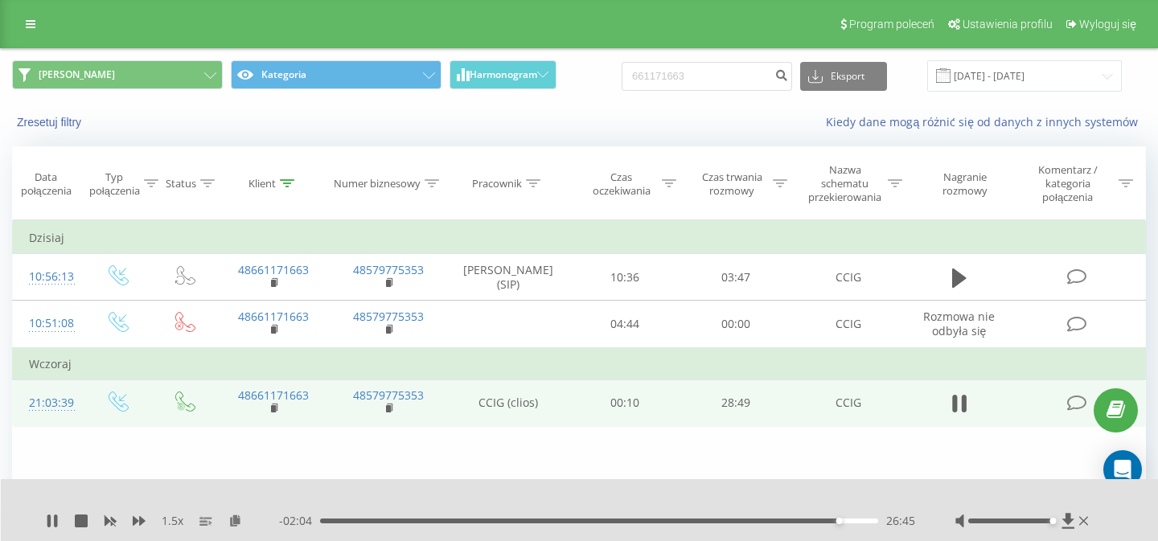
click at [853, 520] on div "26:45" at bounding box center [599, 521] width 558 height 5
click at [869, 522] on div "28:20" at bounding box center [599, 521] width 558 height 5
click at [858, 521] on div "28:34" at bounding box center [599, 521] width 558 height 5
click at [56, 519] on icon at bounding box center [55, 521] width 3 height 13
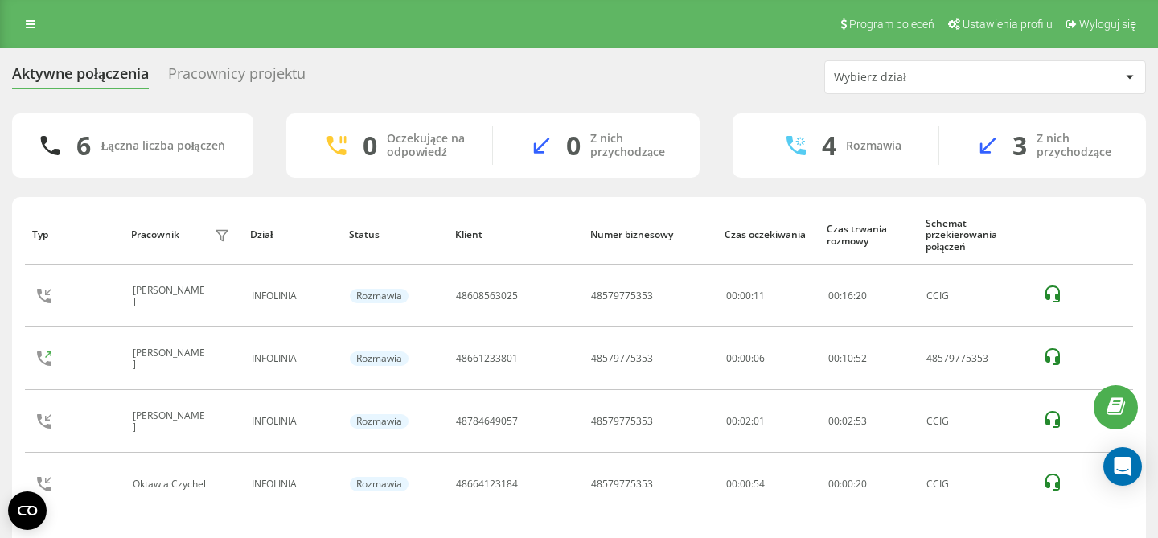
click at [234, 77] on div "Pracownicy projektu" at bounding box center [237, 77] width 138 height 25
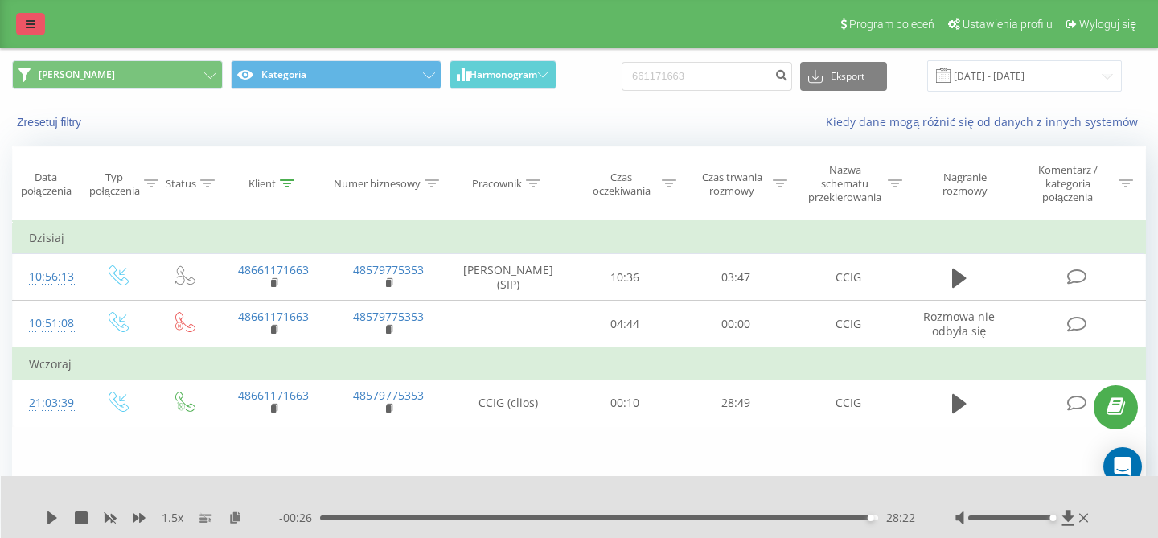
click at [32, 23] on icon at bounding box center [31, 23] width 10 height 11
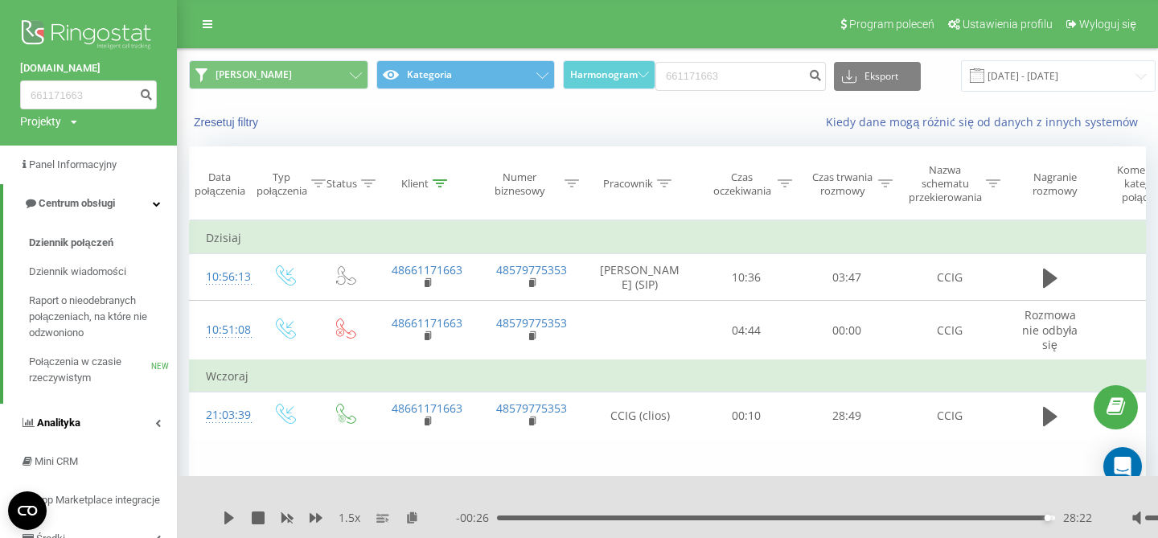
click at [66, 429] on span "Analityka" at bounding box center [58, 423] width 43 height 12
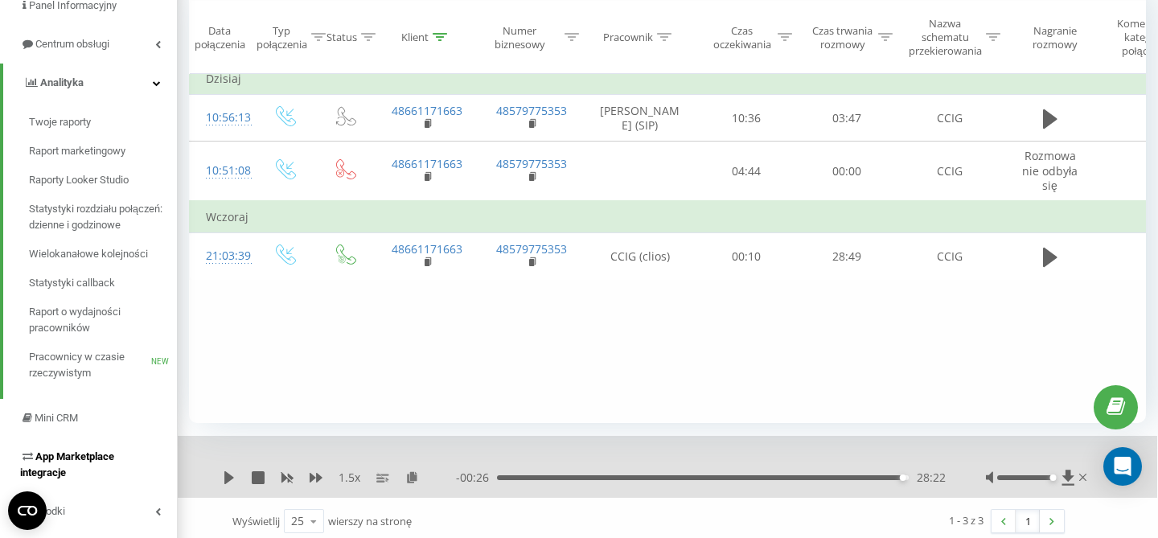
scroll to position [180, 0]
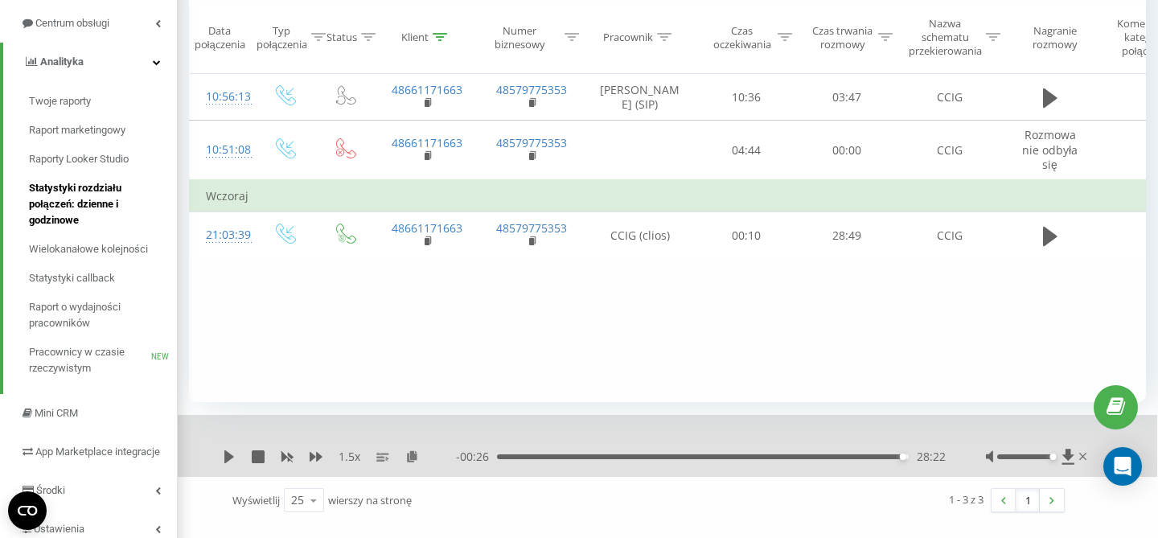
click at [68, 196] on span "Statystyki rozdziału połączeń: dzienne i godzinowe" at bounding box center [99, 204] width 140 height 48
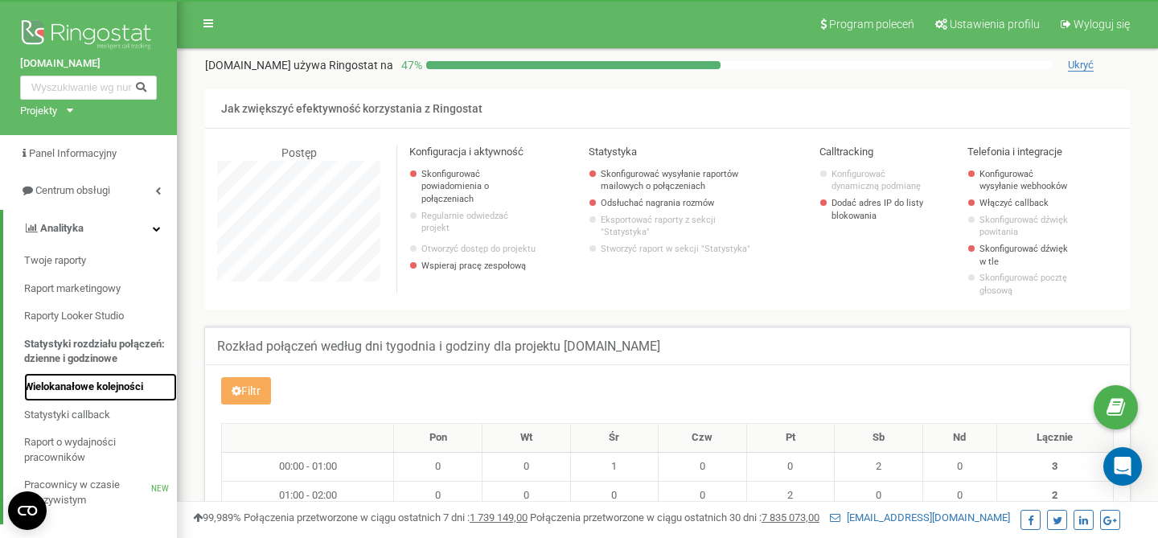
click at [77, 388] on span "Wielokanałowe kolejności" at bounding box center [83, 387] width 119 height 15
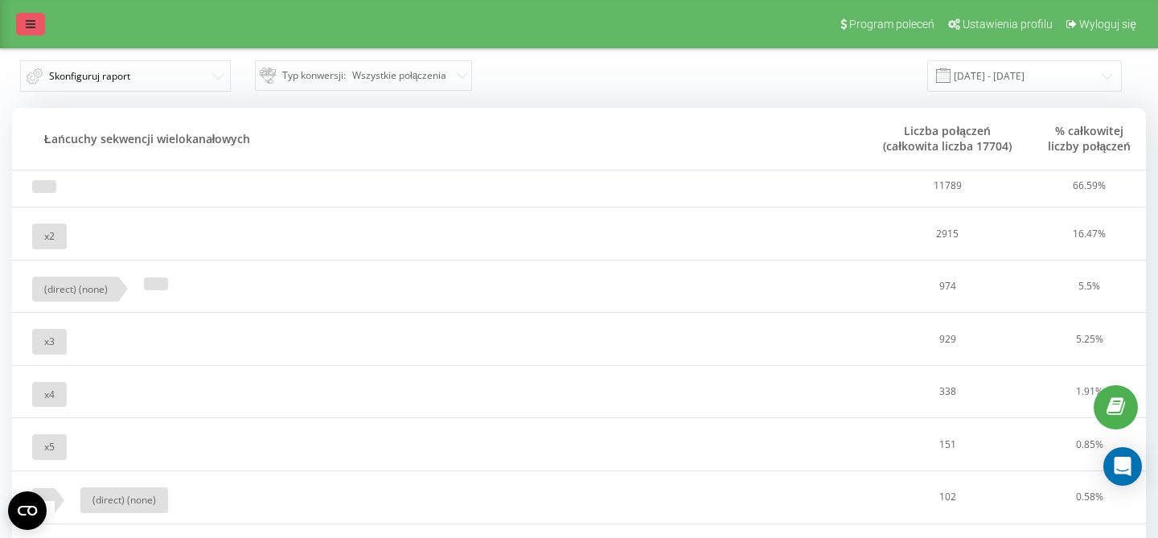
click at [35, 26] on icon at bounding box center [31, 23] width 10 height 11
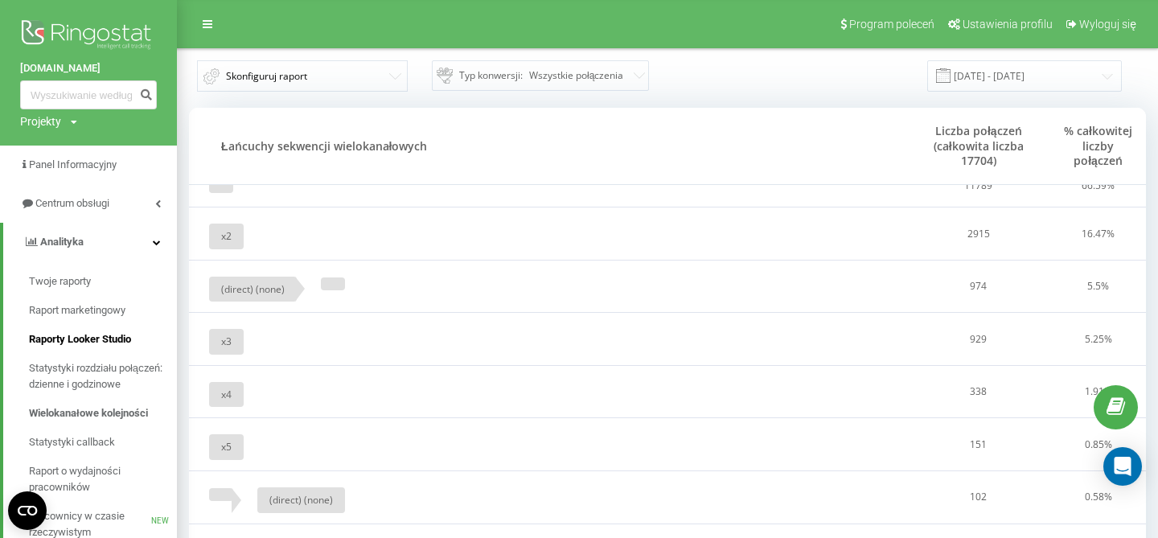
click at [97, 338] on span "Raporty Looker Studio" at bounding box center [80, 339] width 102 height 16
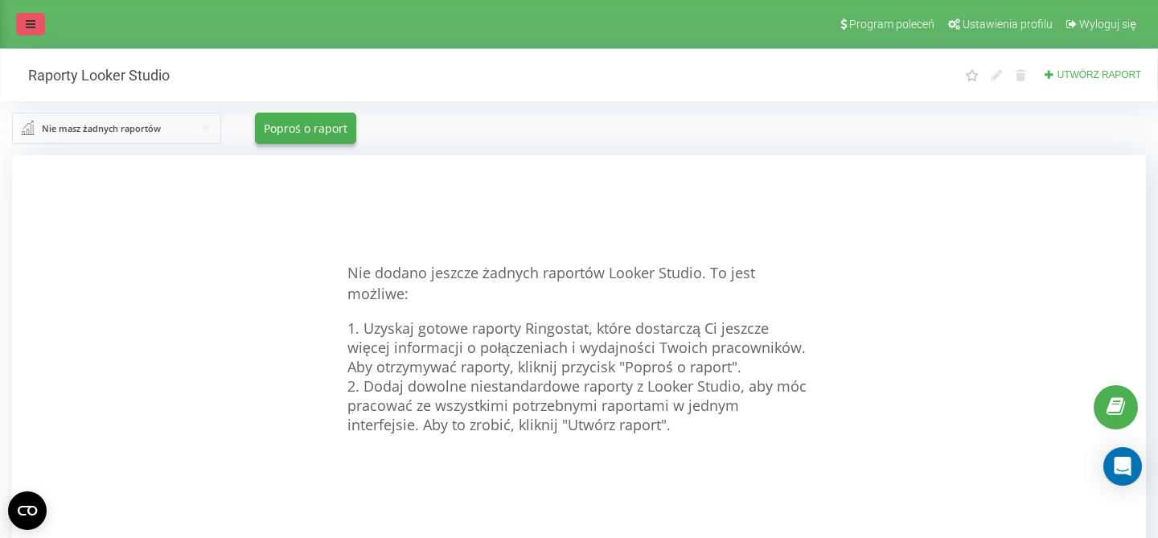
click at [30, 25] on icon at bounding box center [31, 23] width 10 height 11
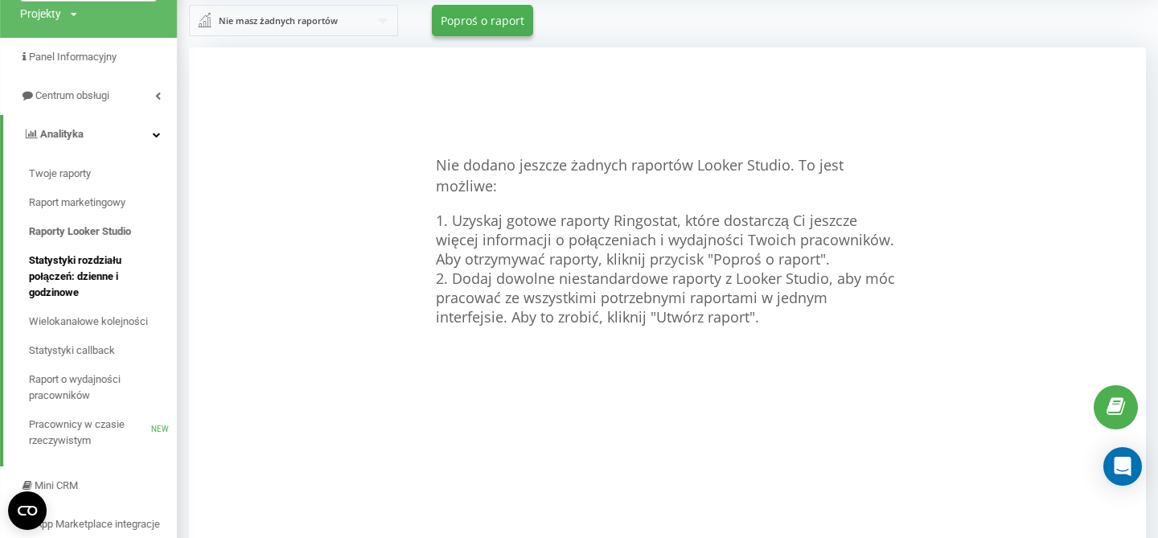
scroll to position [113, 0]
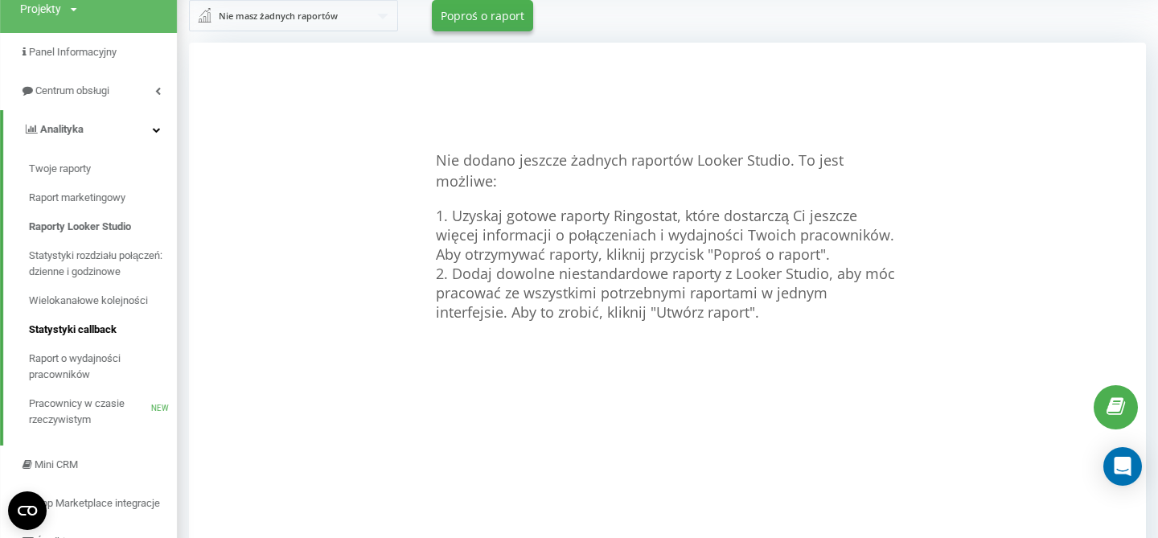
click at [76, 331] on span "Statystyki callback" at bounding box center [73, 330] width 88 height 16
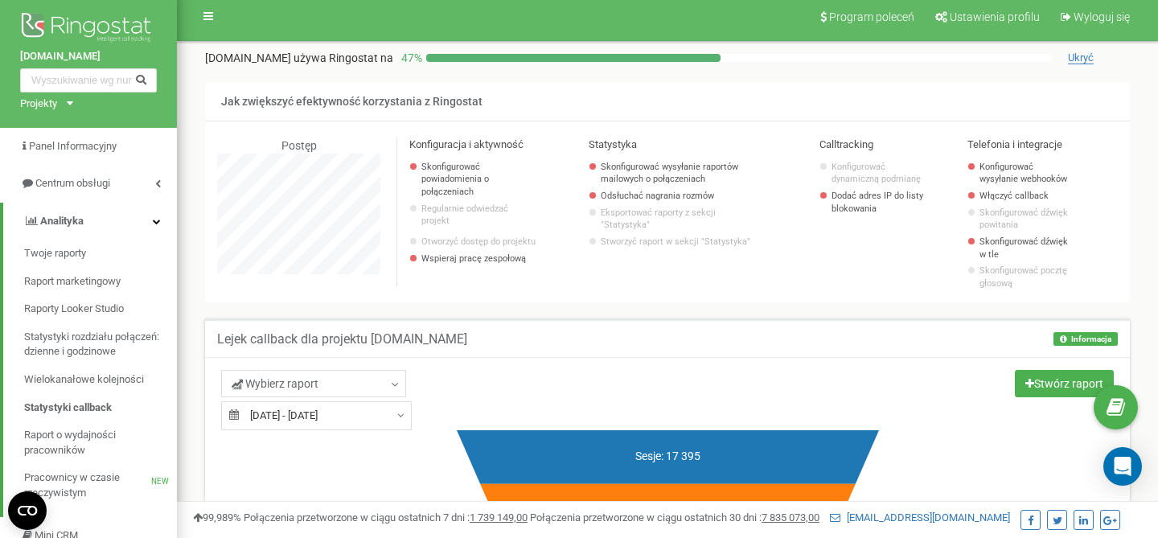
scroll to position [5, 0]
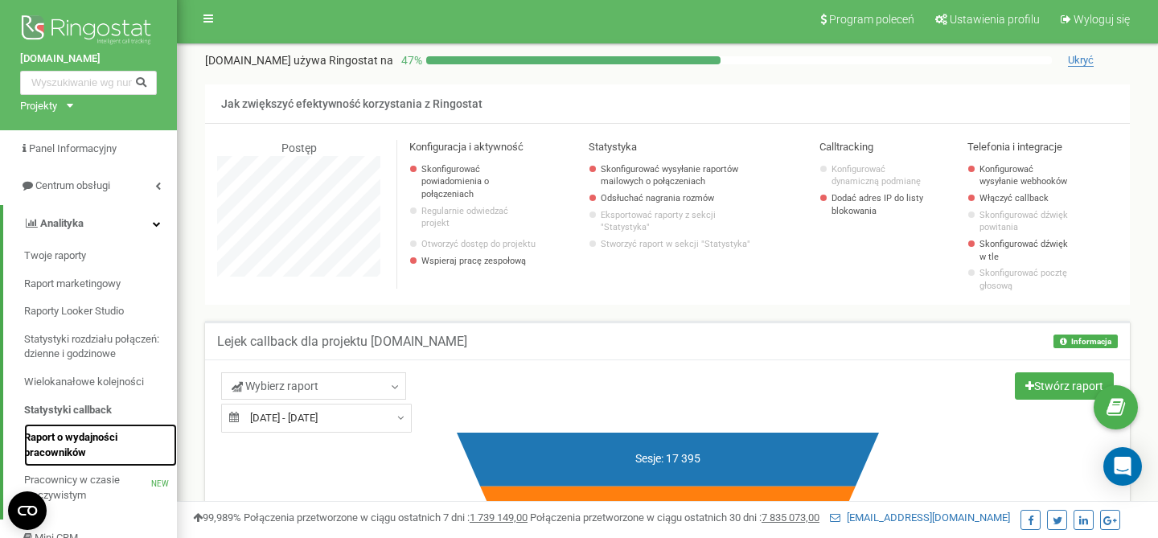
click at [56, 450] on span "Raport o wydajności pracowników" at bounding box center [96, 445] width 145 height 30
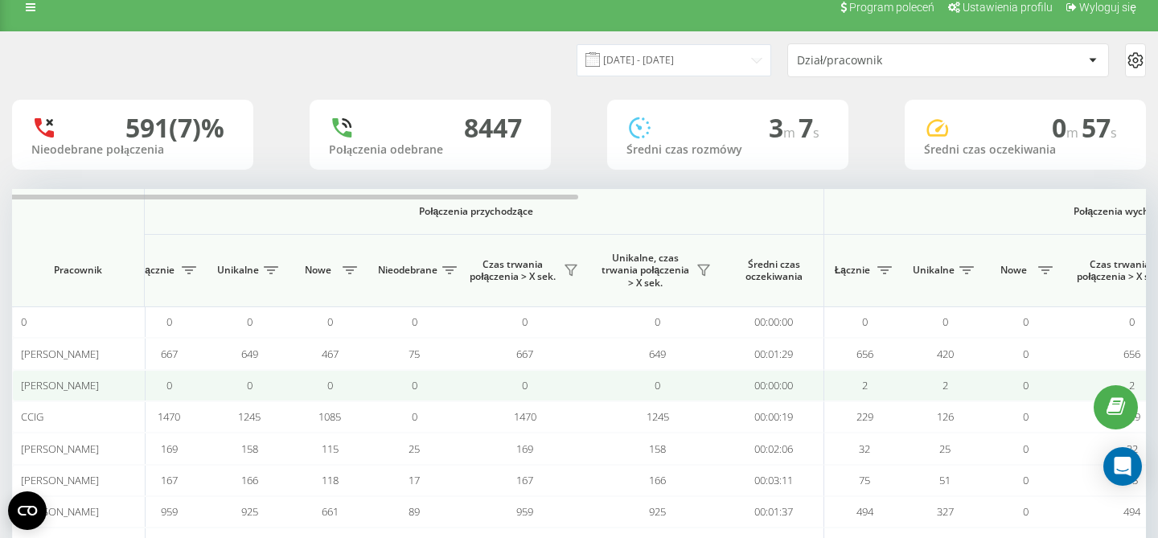
scroll to position [0, 22]
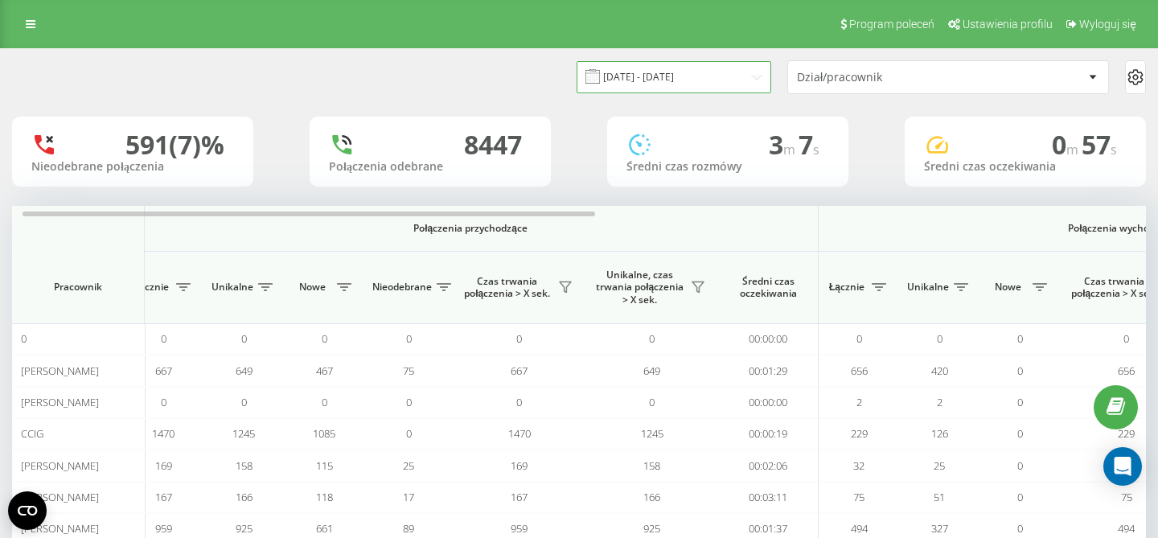
click at [704, 76] on input "[DATE] - [DATE]" at bounding box center [674, 76] width 195 height 31
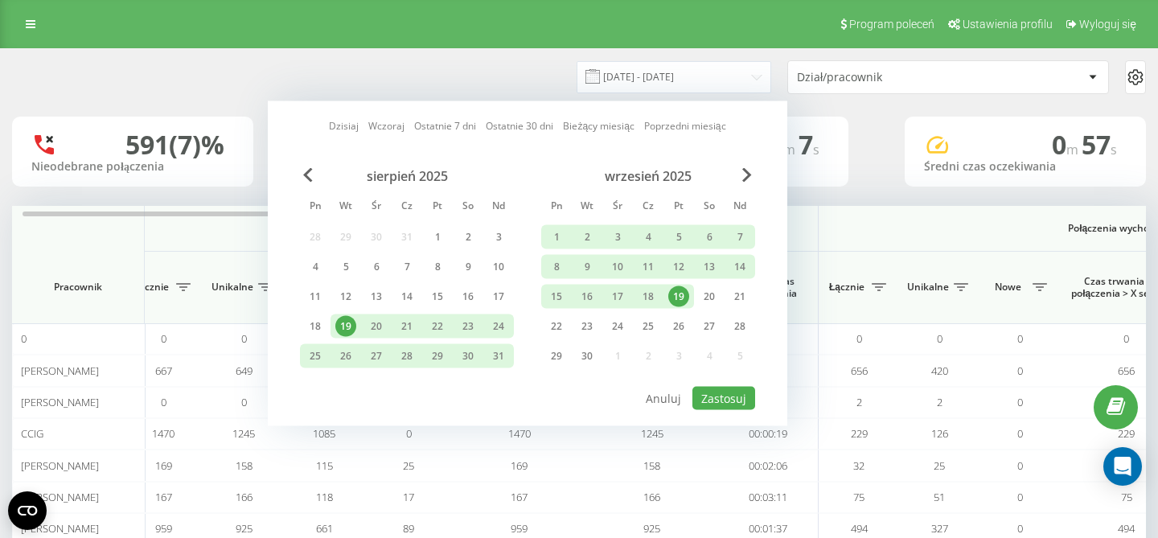
click at [684, 297] on div "19" at bounding box center [678, 296] width 21 height 21
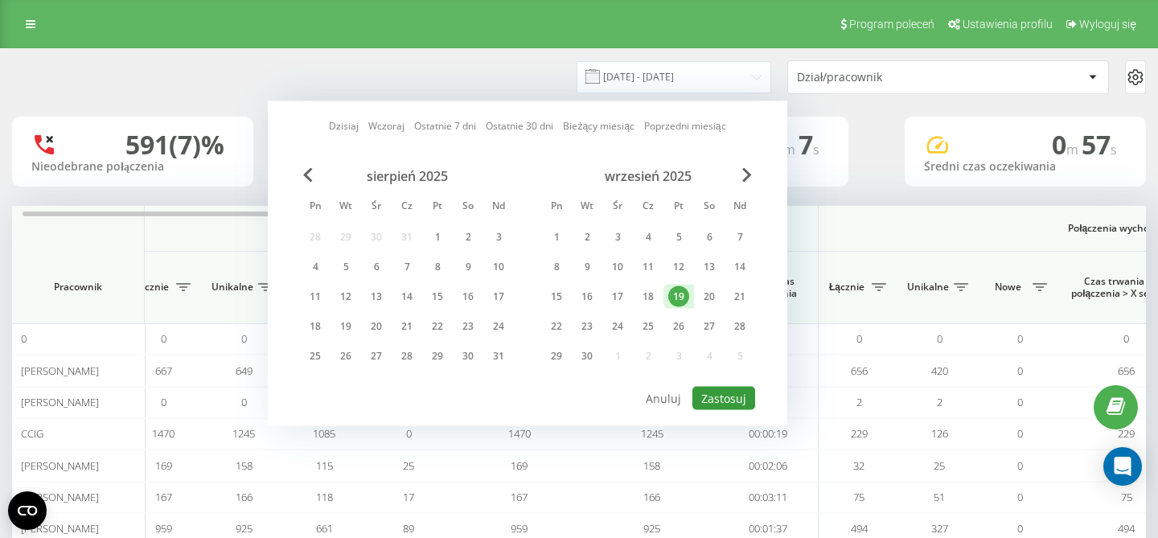
click at [723, 402] on button "Zastosuj" at bounding box center [723, 398] width 63 height 23
type input "[DATE] - [DATE]"
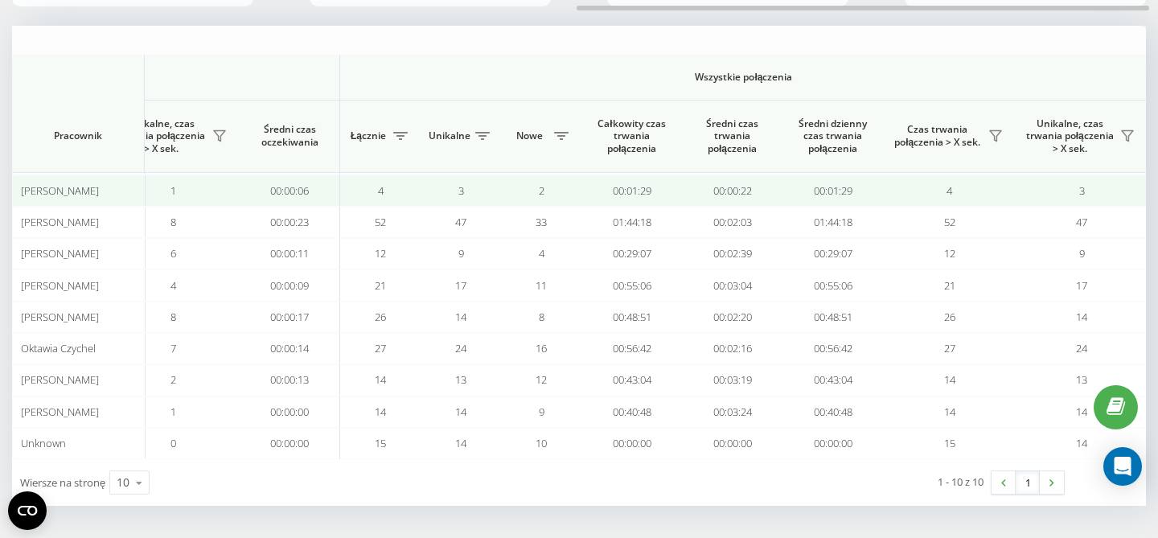
scroll to position [0, 1108]
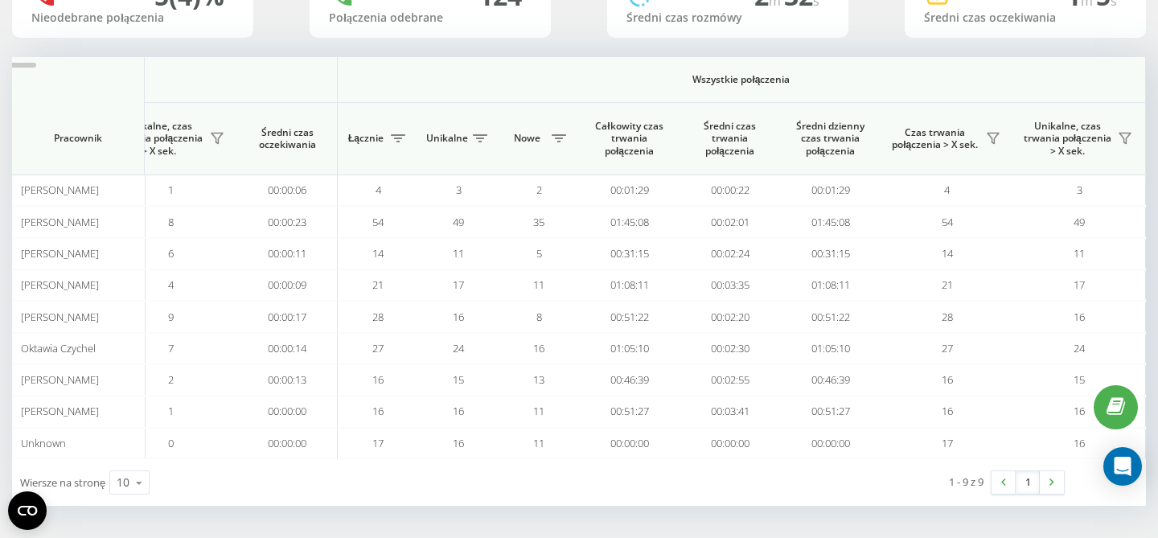
scroll to position [195, 0]
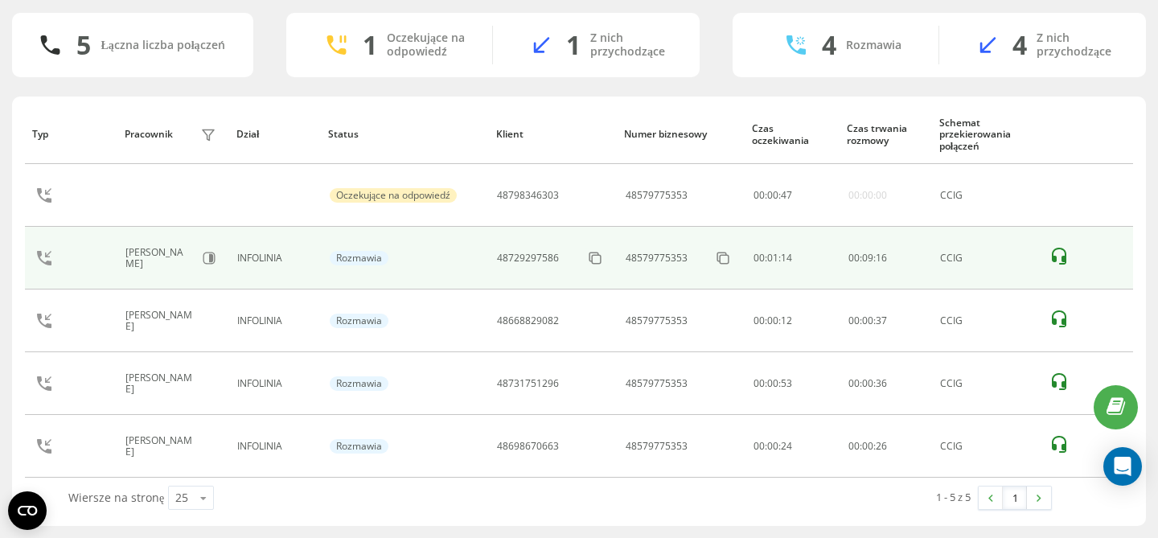
scroll to position [116, 0]
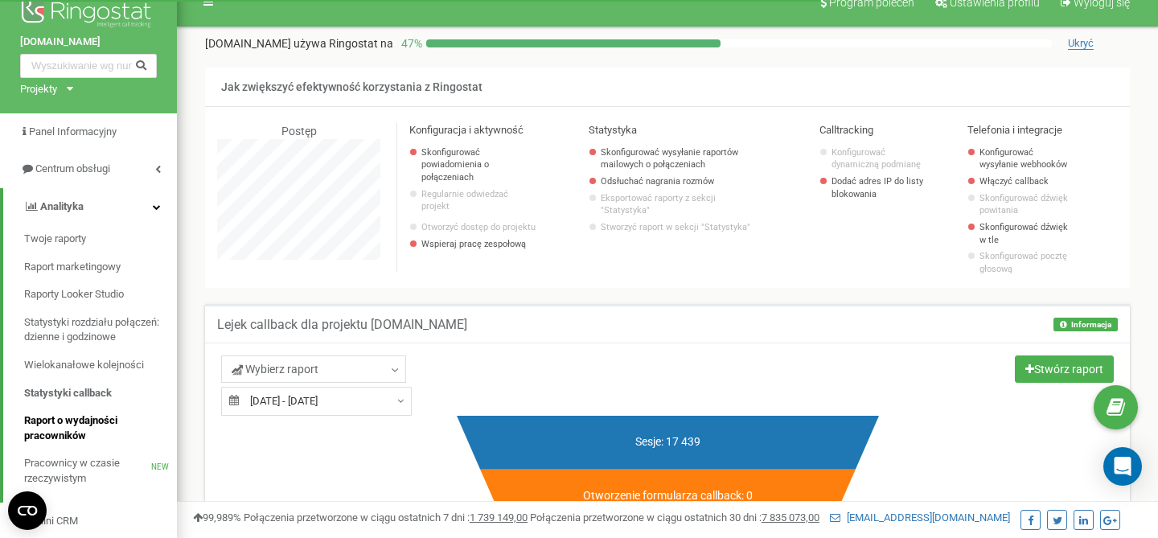
scroll to position [10, 0]
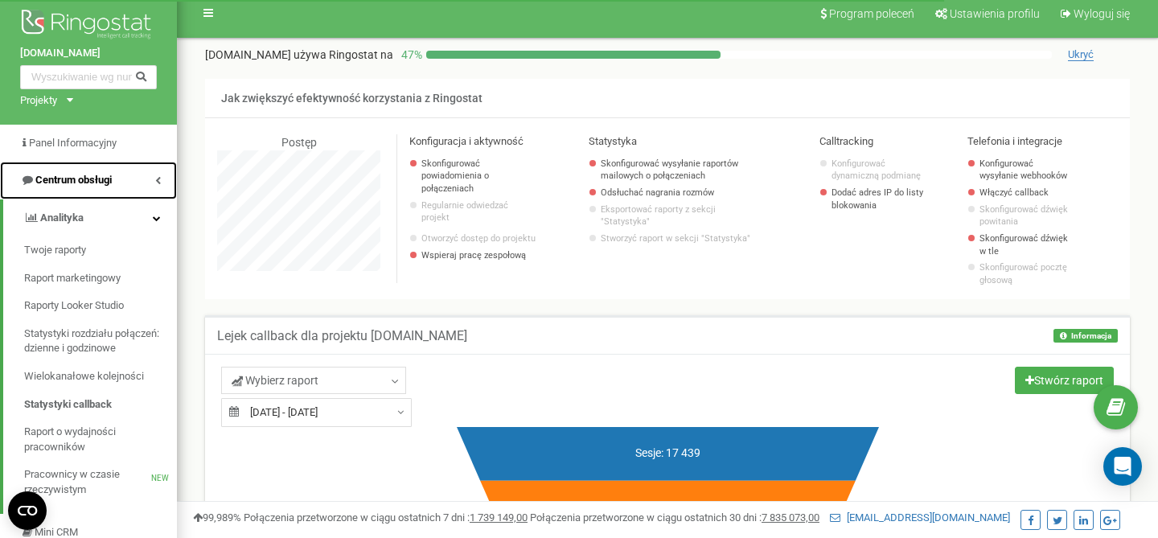
click at [95, 183] on span "Centrum obsługi" at bounding box center [73, 180] width 76 height 12
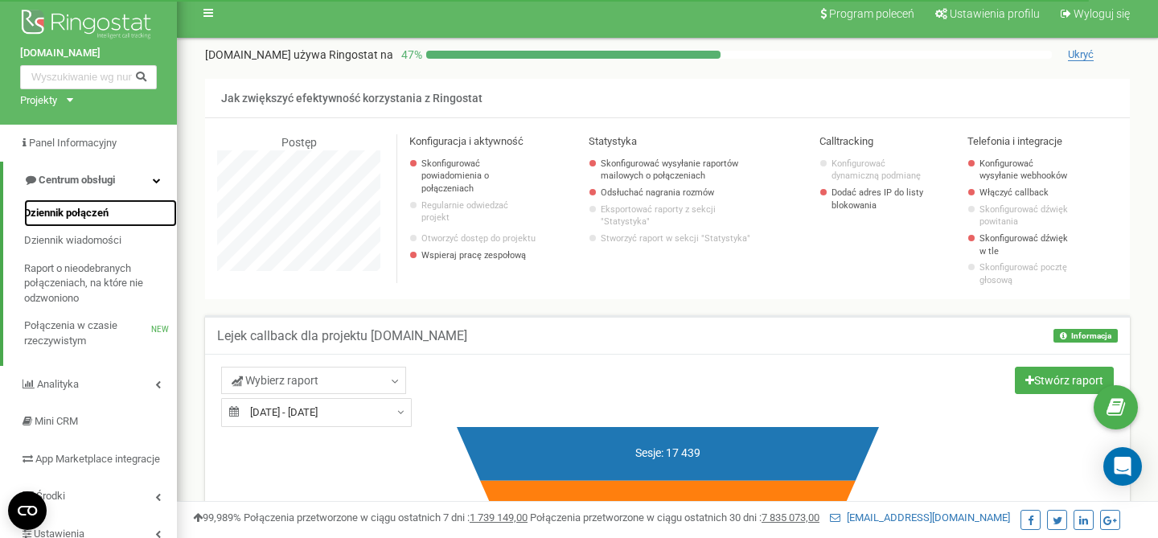
click at [56, 211] on span "Dziennik połączeń" at bounding box center [66, 213] width 84 height 15
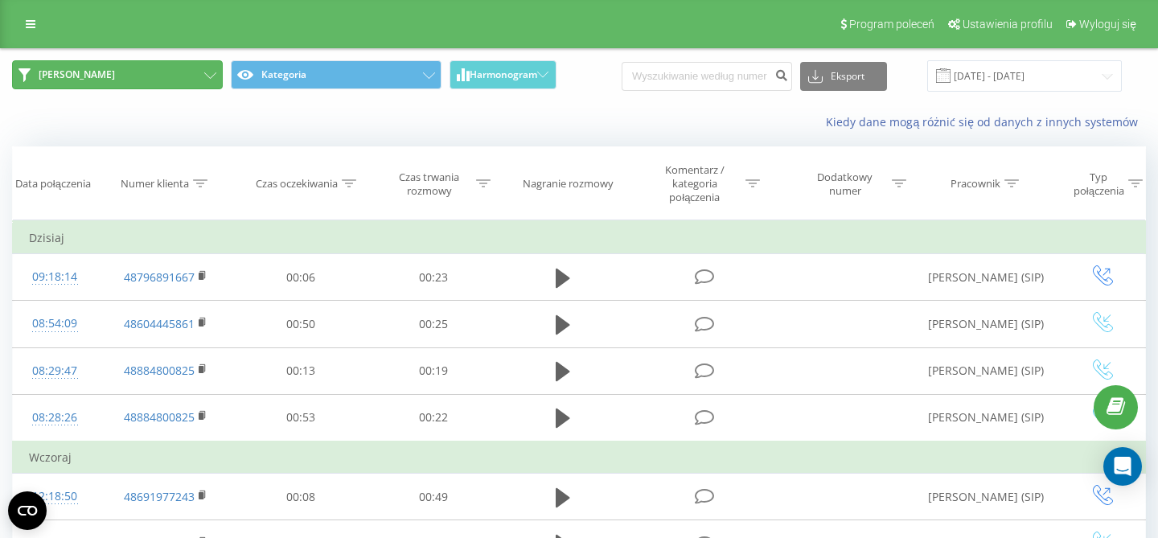
click at [211, 76] on icon at bounding box center [210, 75] width 12 height 6
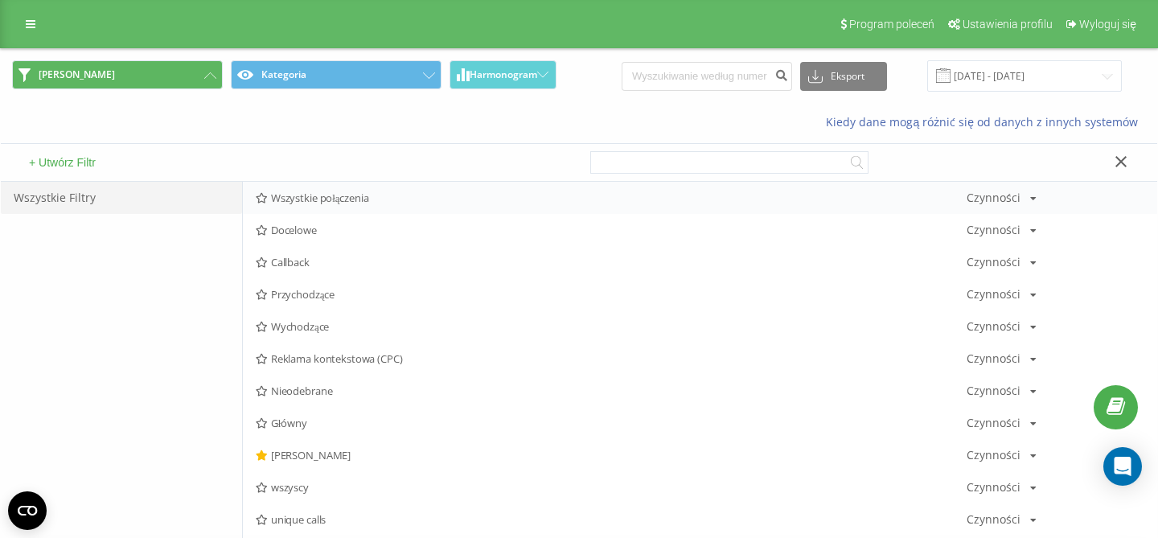
click at [300, 202] on span "Wszystkie połączenia" at bounding box center [611, 197] width 711 height 11
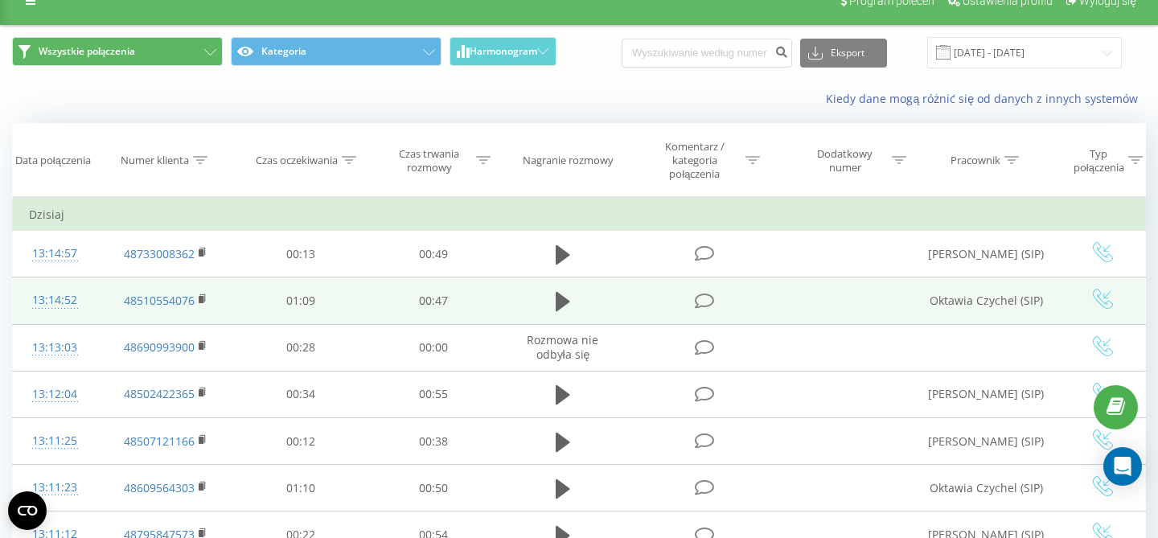
scroll to position [33, 0]
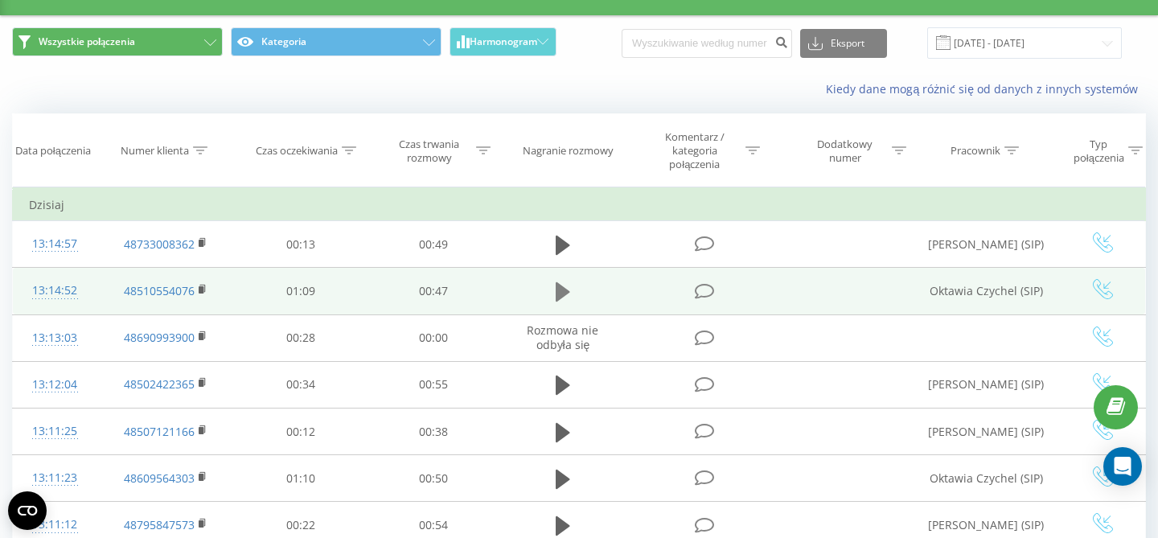
click at [562, 291] on icon at bounding box center [563, 291] width 14 height 19
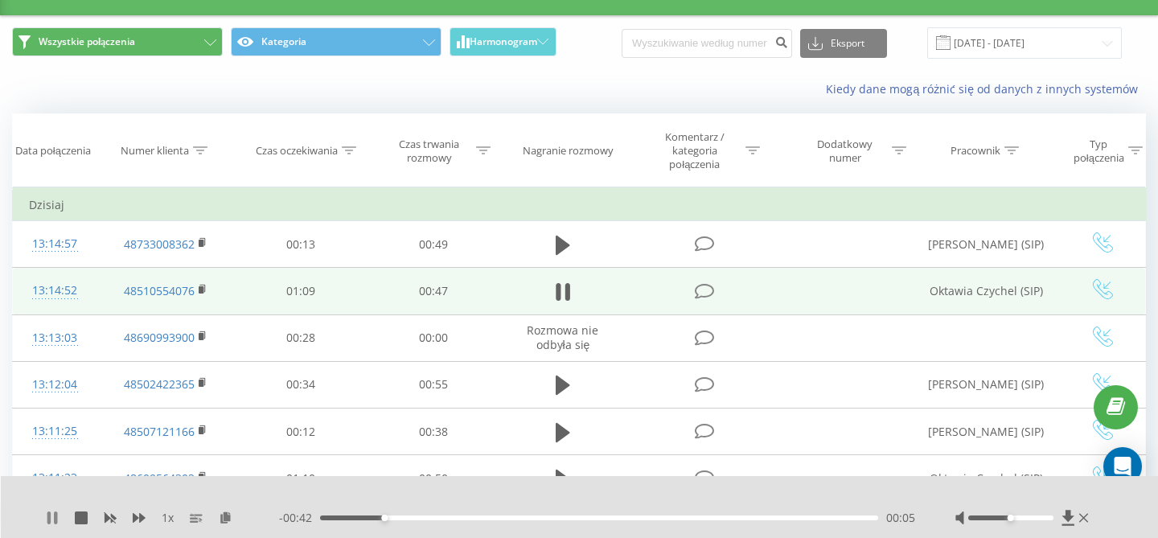
click at [50, 521] on icon at bounding box center [48, 517] width 3 height 13
drag, startPoint x: 389, startPoint y: 518, endPoint x: 310, endPoint y: 515, distance: 79.7
click at [310, 515] on div "- 00:47 00:00 00:00" at bounding box center [597, 518] width 636 height 16
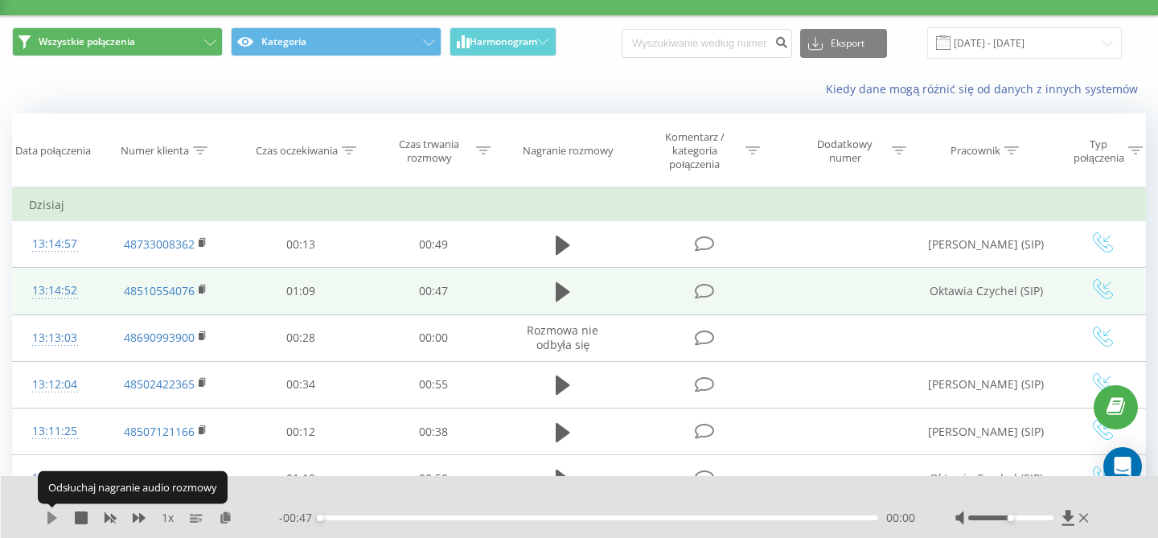
click at [52, 519] on icon at bounding box center [52, 517] width 10 height 13
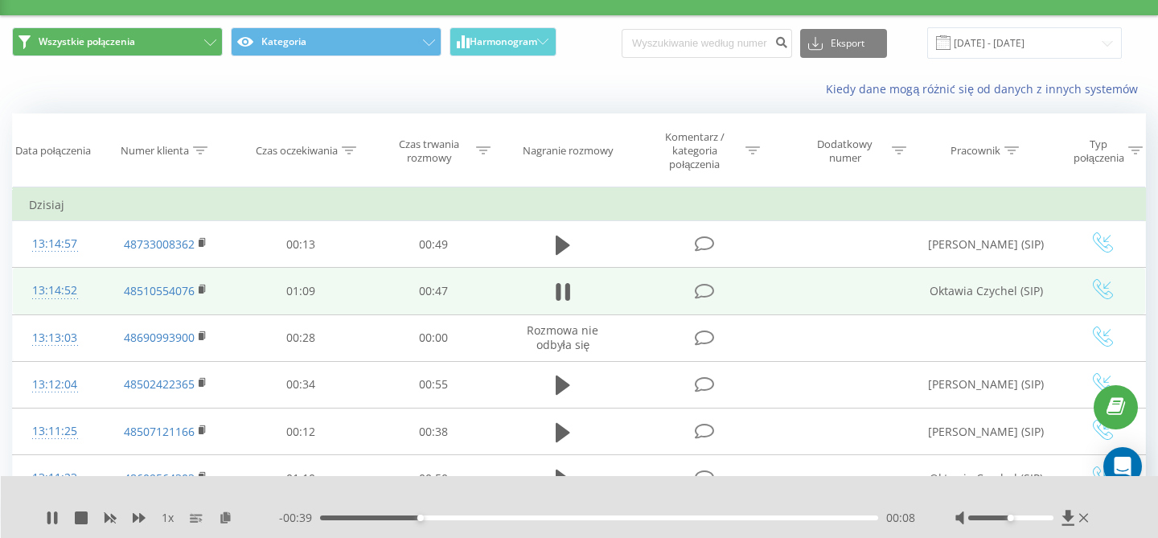
click at [41, 515] on div "1 x - 00:39 00:08 00:08" at bounding box center [580, 507] width 1158 height 62
click at [51, 516] on icon at bounding box center [48, 517] width 3 height 13
click at [678, 48] on input at bounding box center [707, 43] width 170 height 29
paste input "792 702 742"
type input "792 702 742"
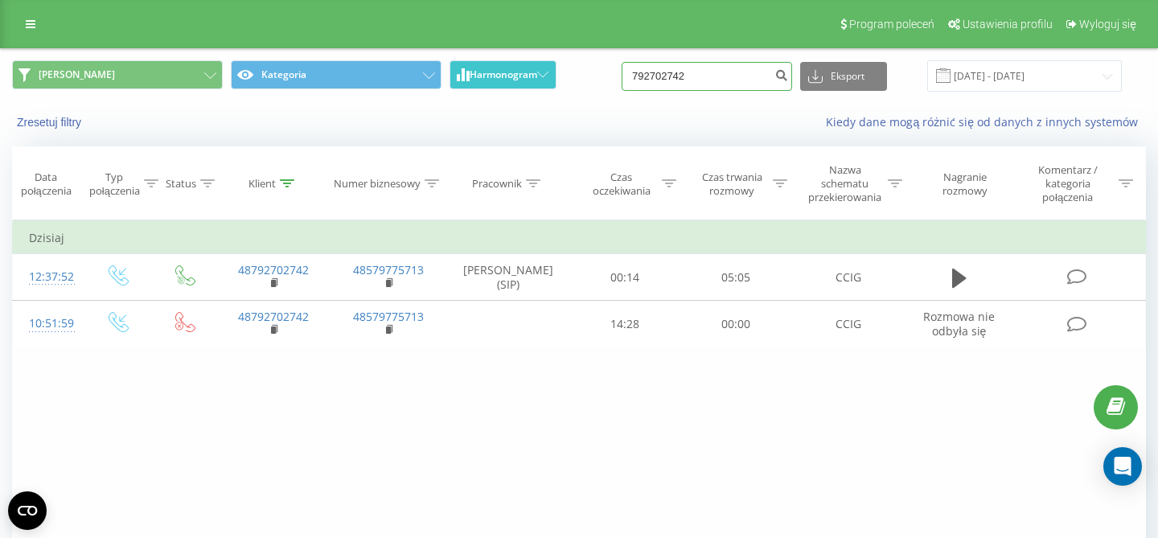
drag, startPoint x: 716, startPoint y: 77, endPoint x: 546, endPoint y: 64, distance: 170.2
click at [622, 65] on input "792702742" at bounding box center [707, 76] width 170 height 29
paste input "600485211"
type input "600485211"
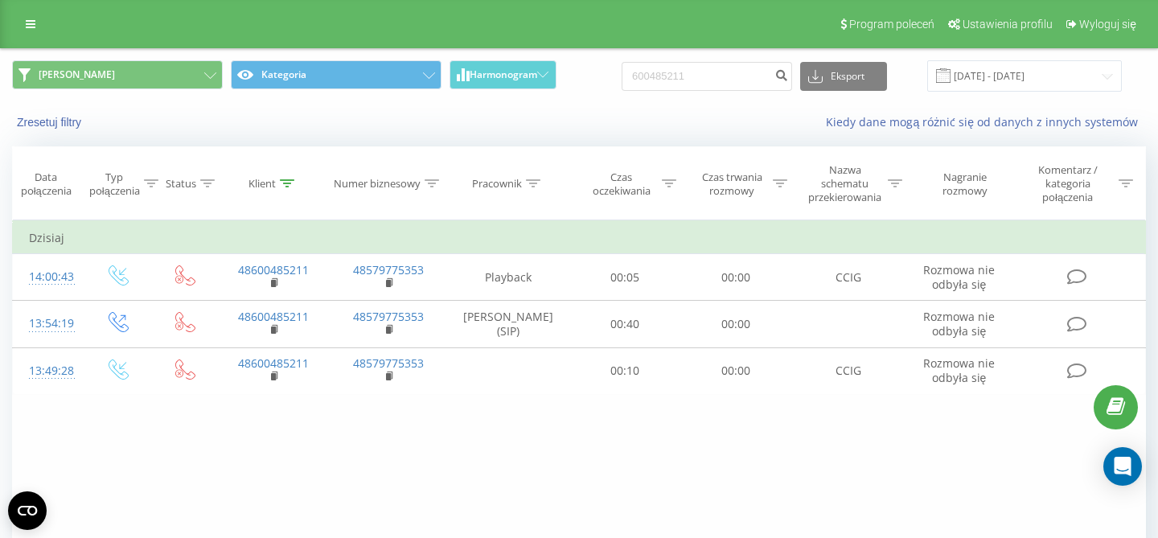
click at [27, 9] on div "Program poleceń Ustawienia profilu Wyloguj się" at bounding box center [579, 24] width 1158 height 48
click at [28, 30] on icon at bounding box center [31, 23] width 10 height 11
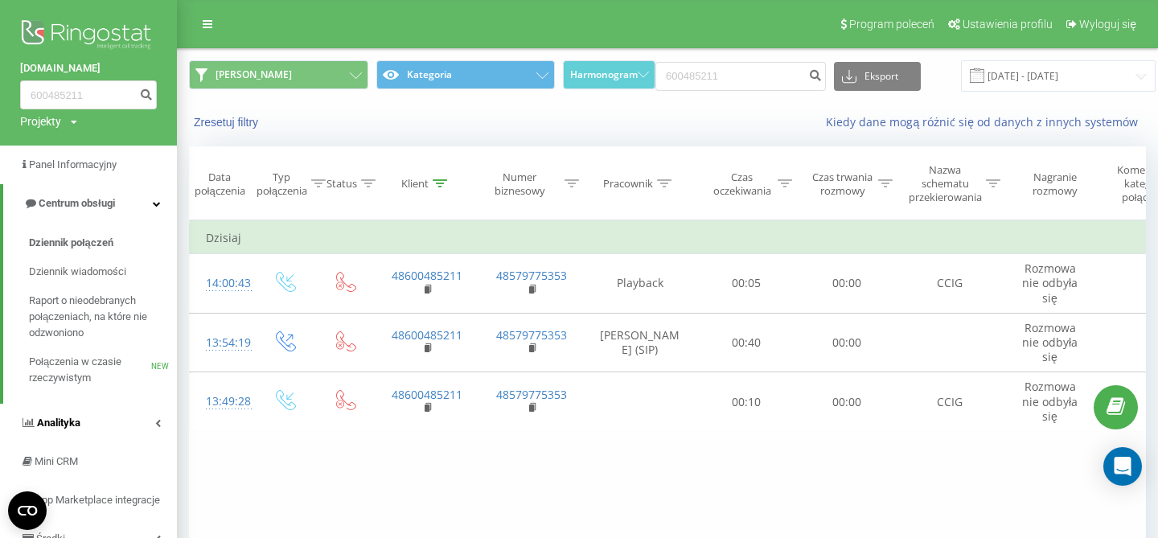
click at [74, 420] on span "Analityka" at bounding box center [58, 423] width 43 height 12
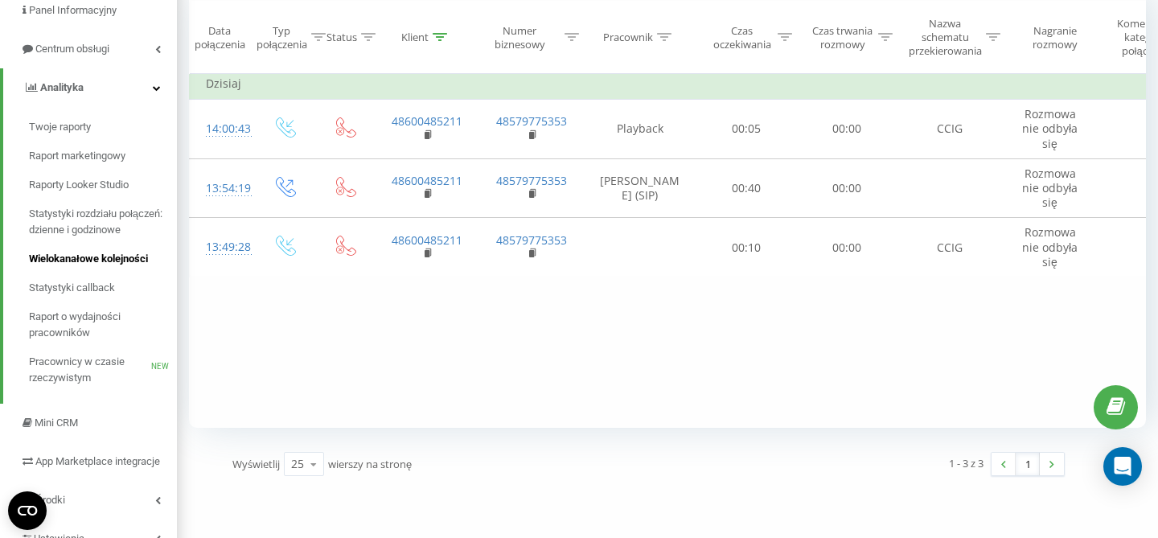
scroll to position [155, 0]
click at [72, 318] on span "Raport o wydajności pracowników" at bounding box center [99, 324] width 140 height 32
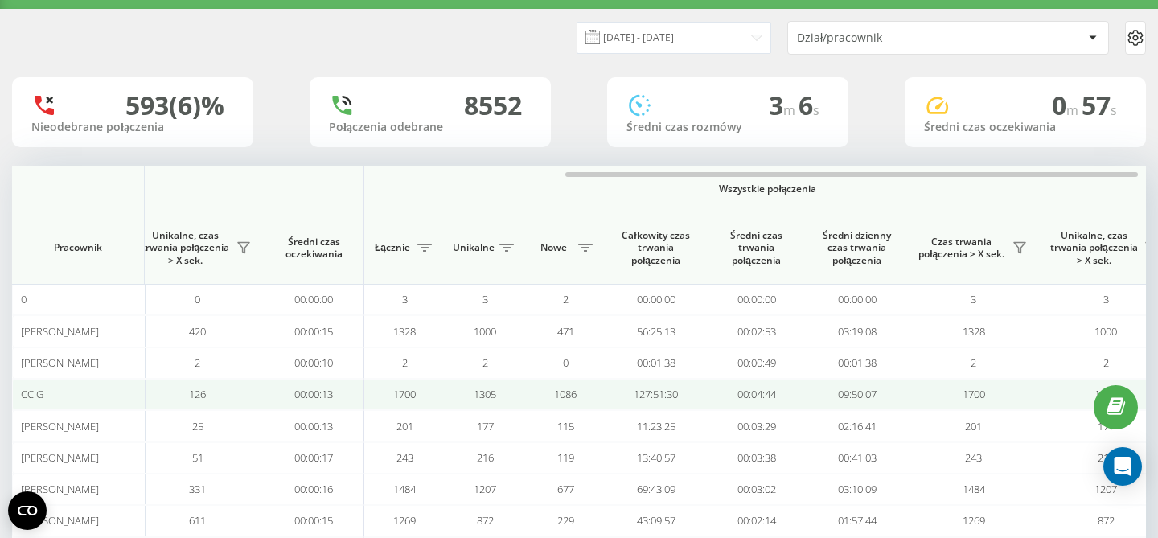
scroll to position [0, 1082]
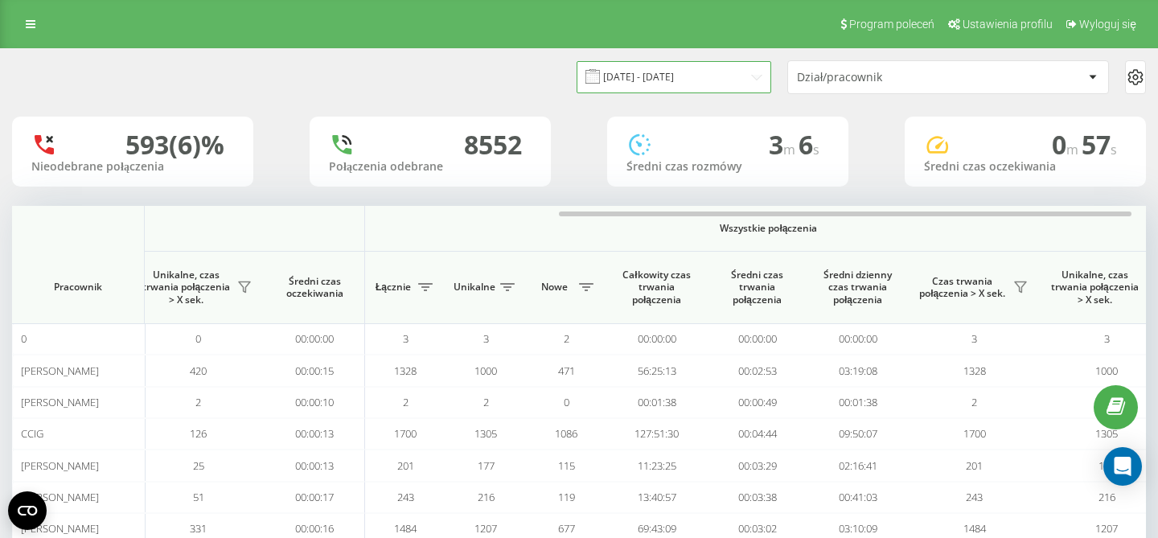
click at [719, 75] on input "[DATE] - [DATE]" at bounding box center [674, 76] width 195 height 31
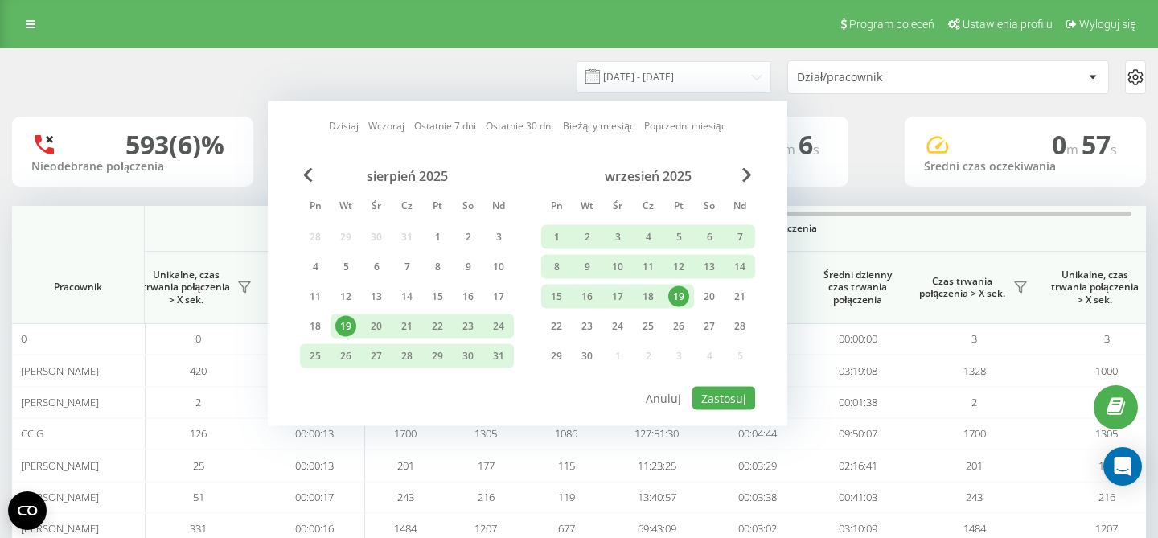
click at [685, 294] on div "19" at bounding box center [678, 296] width 21 height 21
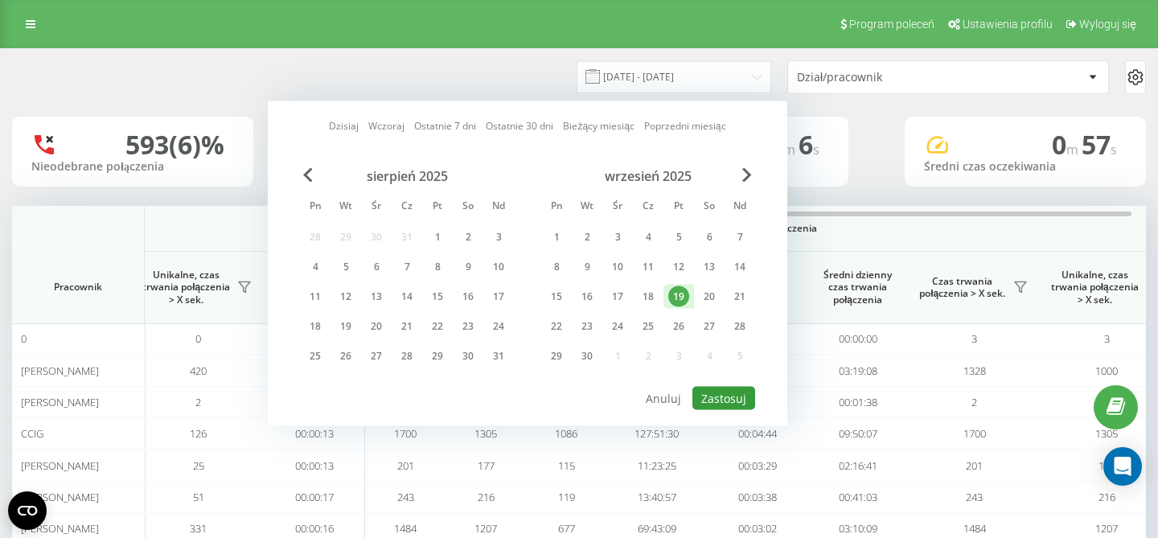
click at [733, 389] on button "Zastosuj" at bounding box center [723, 398] width 63 height 23
type input "[DATE] - [DATE]"
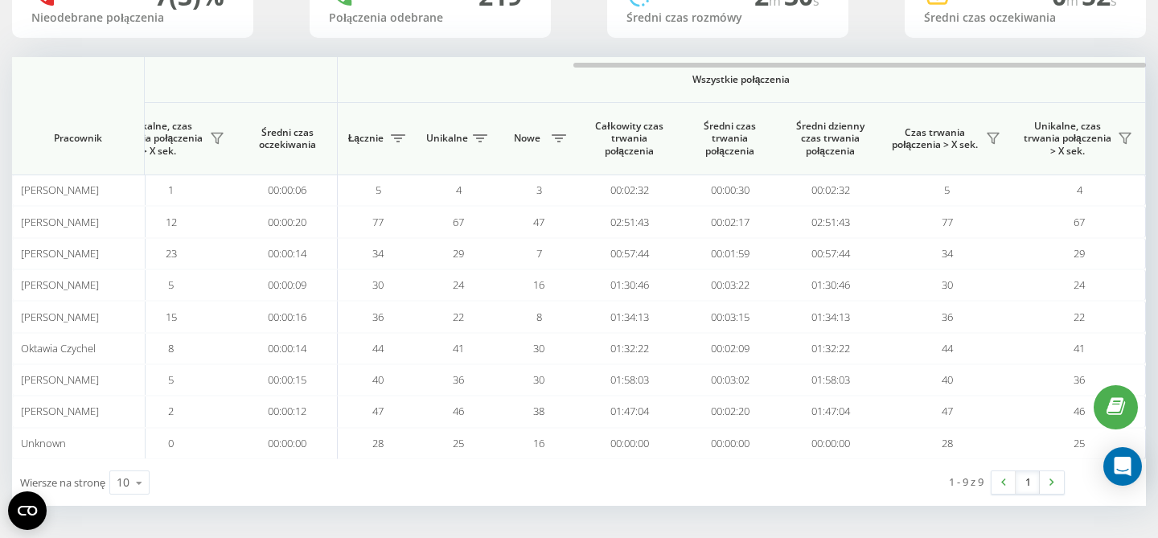
scroll to position [162, 0]
